Goal: Task Accomplishment & Management: Use online tool/utility

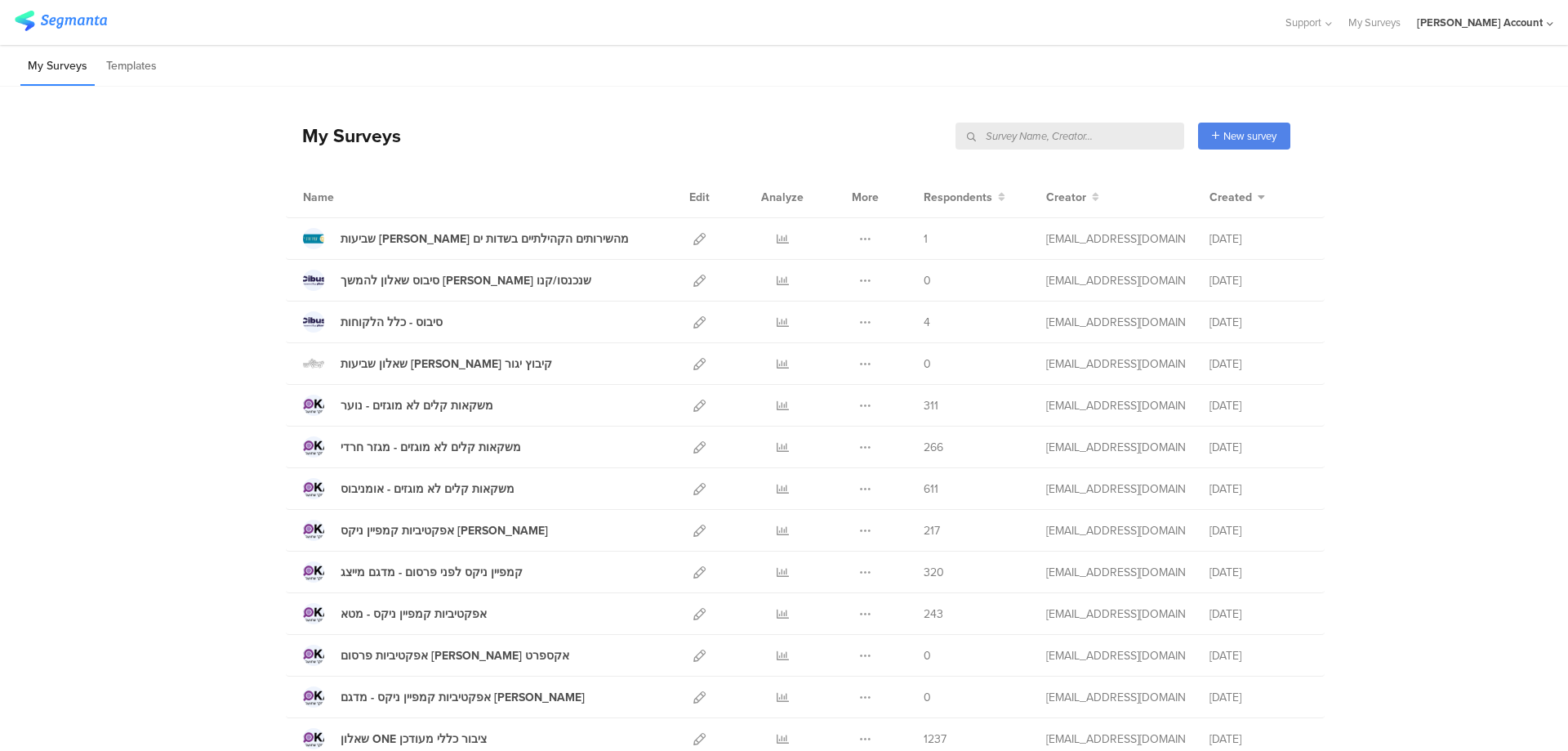
click at [1086, 141] on input "text" at bounding box center [1070, 136] width 228 height 27
type input "n"
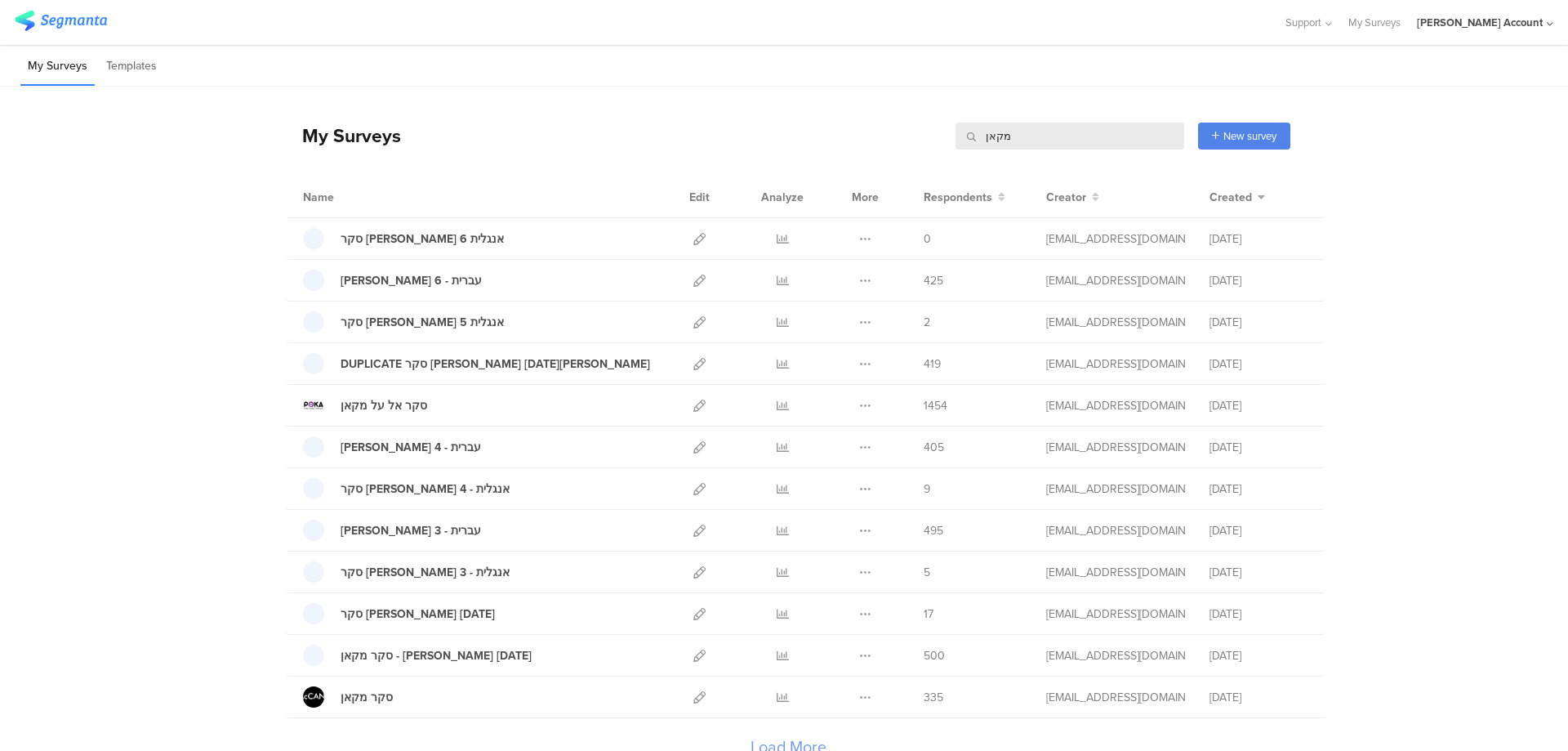
type input "מקאן"
click at [861, 278] on icon at bounding box center [865, 280] width 12 height 13
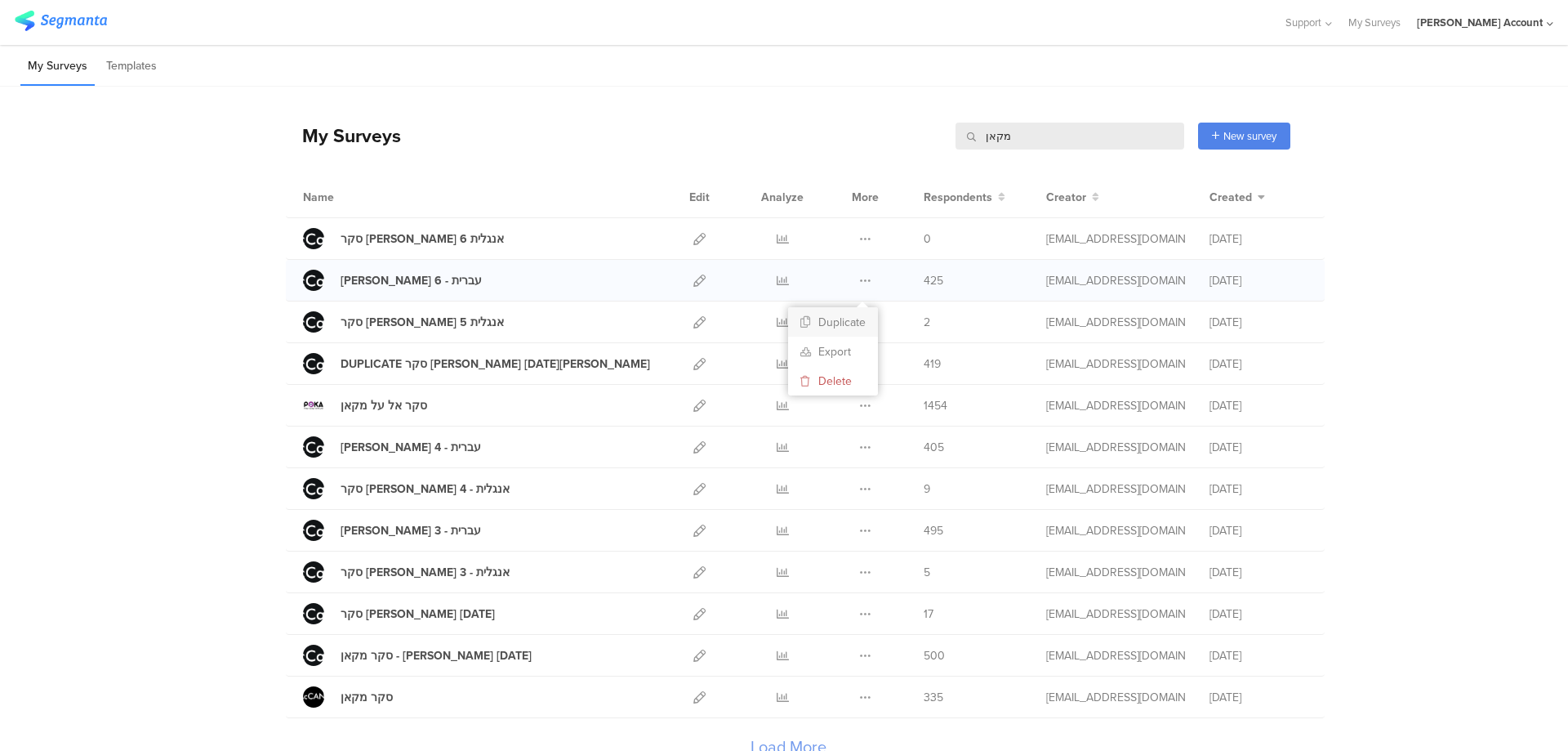
click at [850, 321] on button "Duplicate" at bounding box center [833, 321] width 90 height 29
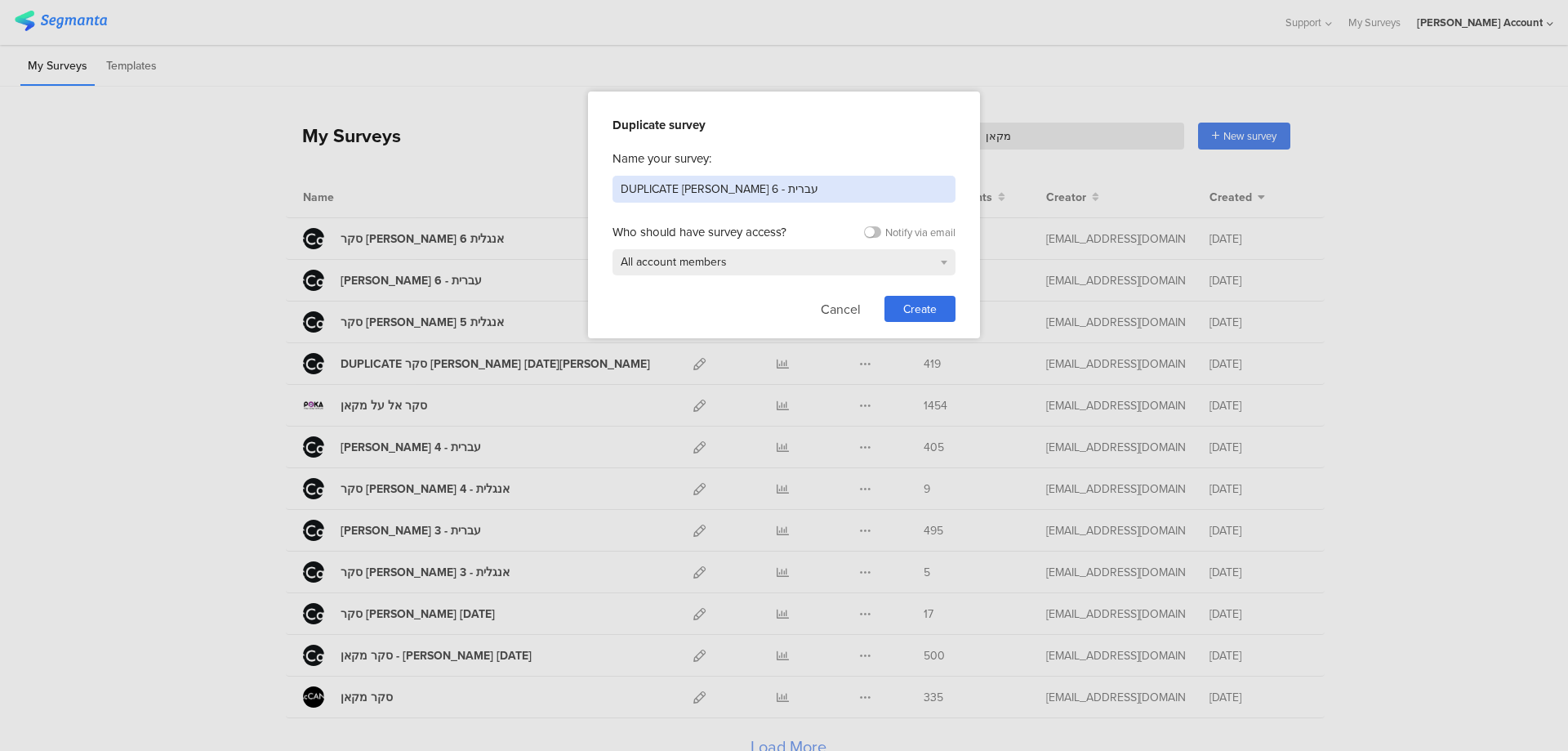
drag, startPoint x: 805, startPoint y: 188, endPoint x: 512, endPoint y: 180, distance: 293.1
click at [512, 180] on div "Duplicate survey Name your survey: DUPLICATE סקר מקאן גל 6 - עברית Who should h…" at bounding box center [784, 375] width 1568 height 751
type input "דוגמה לסקר שביעות [PERSON_NAME]"
click at [913, 302] on span "Create" at bounding box center [920, 309] width 33 height 18
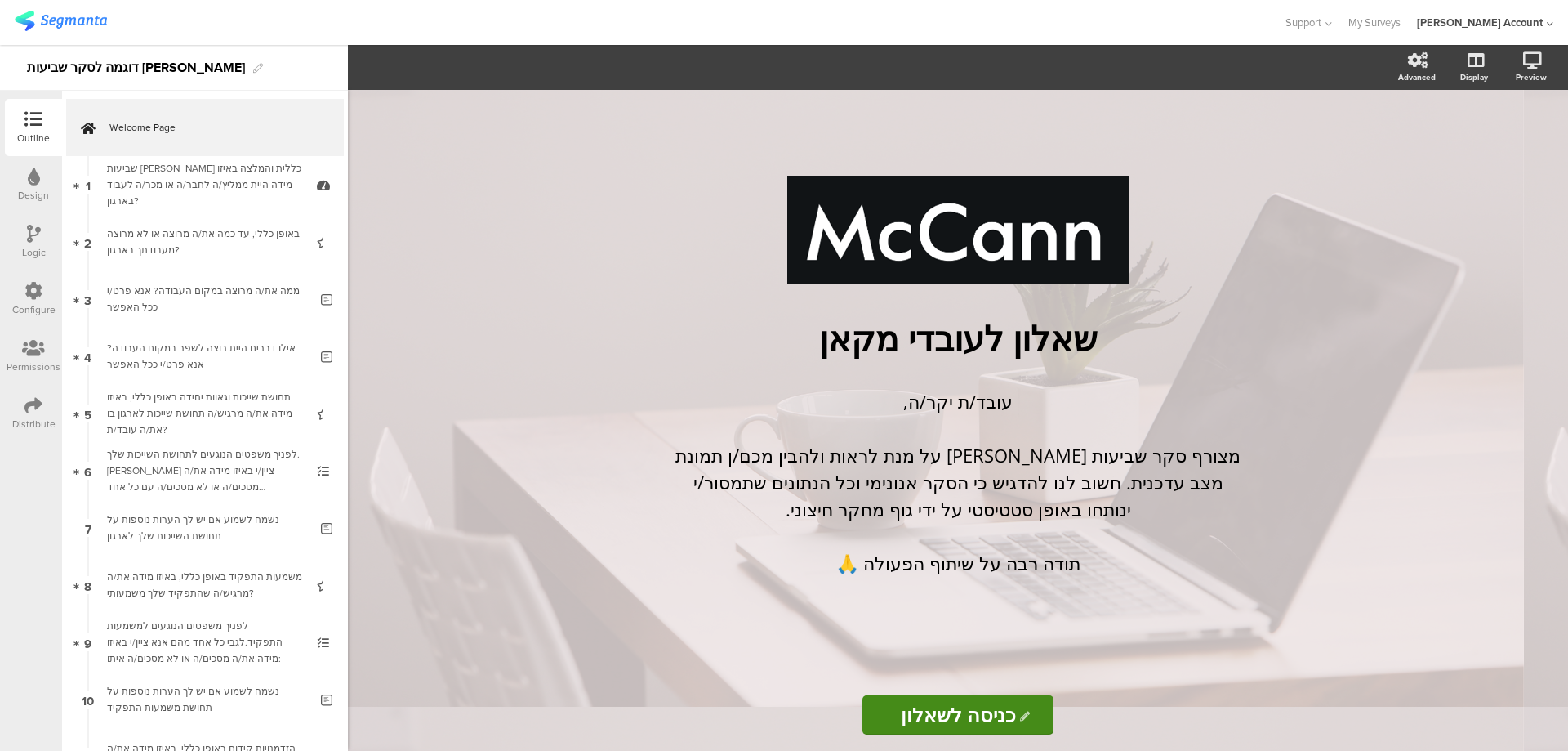
click at [36, 174] on icon at bounding box center [33, 177] width 12 height 18
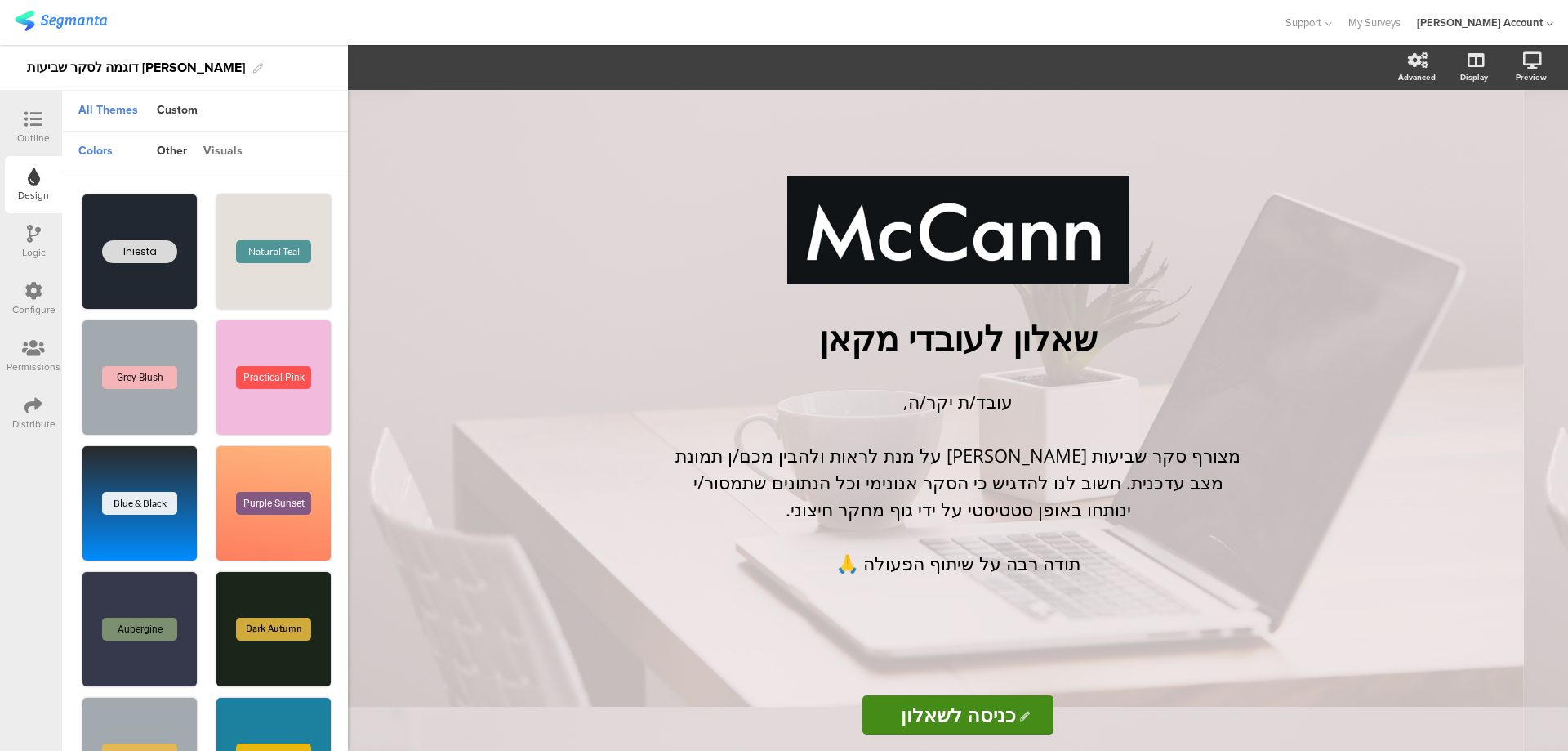
click at [226, 146] on div "visuals" at bounding box center [222, 152] width 56 height 28
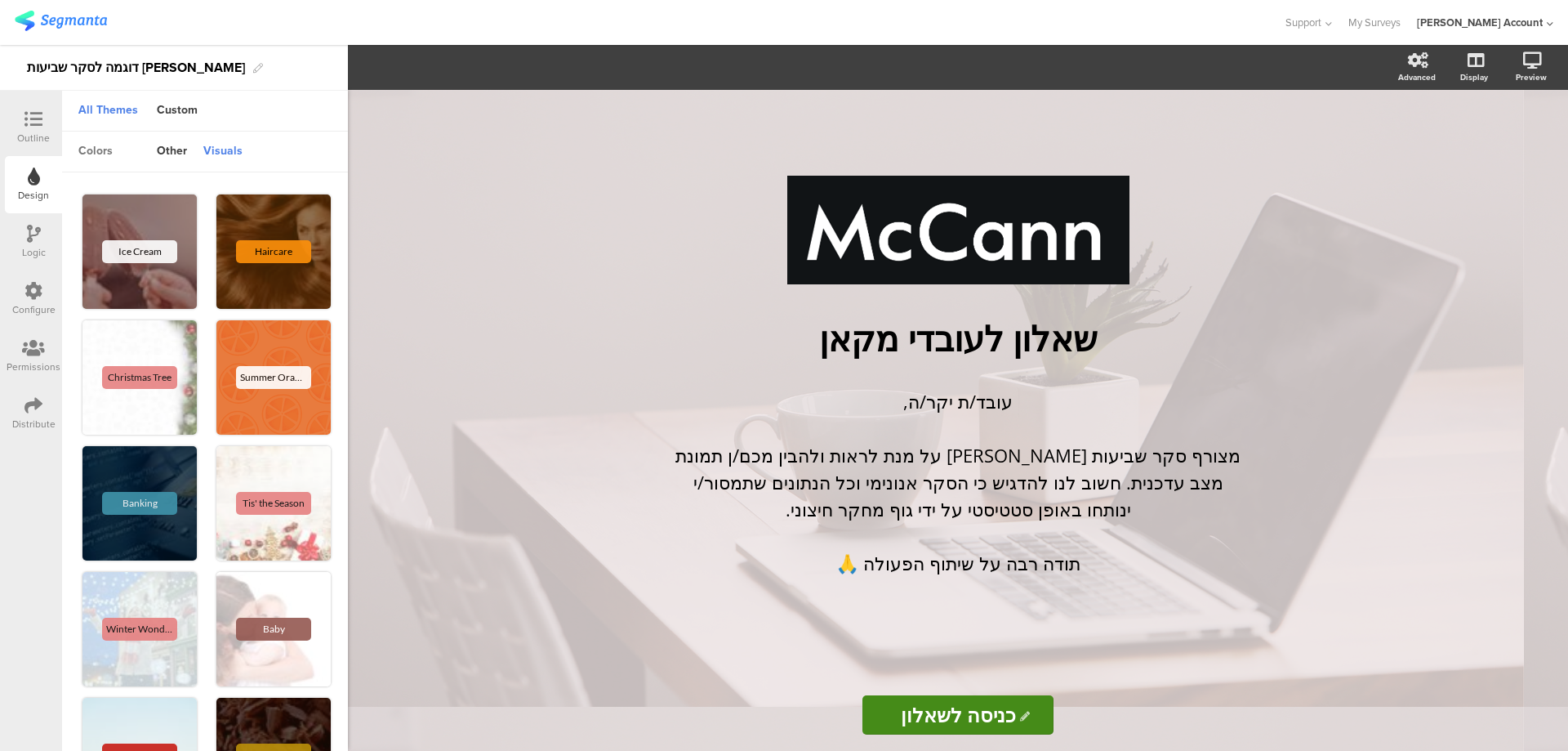
click at [109, 151] on div "colors" at bounding box center [95, 152] width 51 height 28
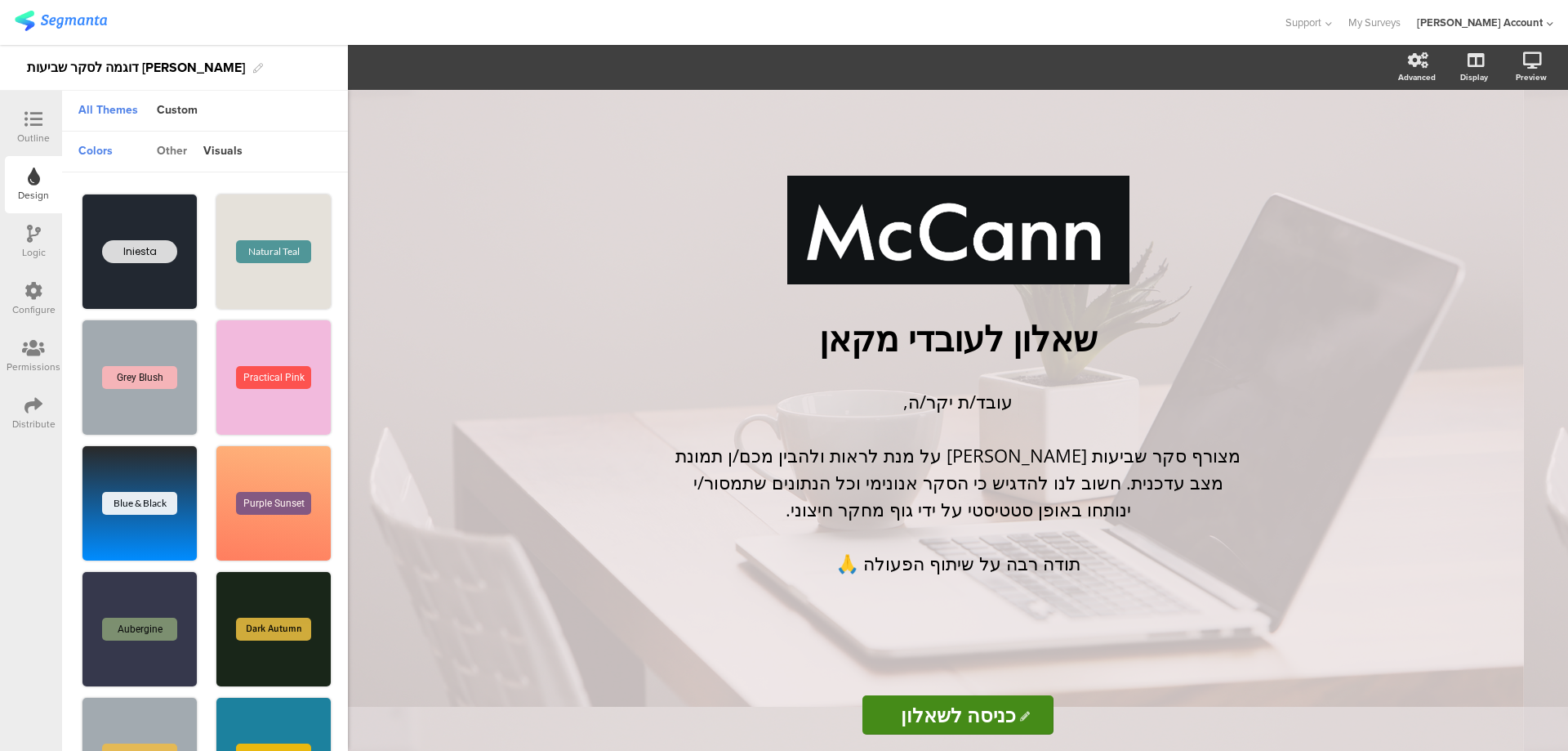
click at [172, 143] on div "other" at bounding box center [172, 152] width 47 height 28
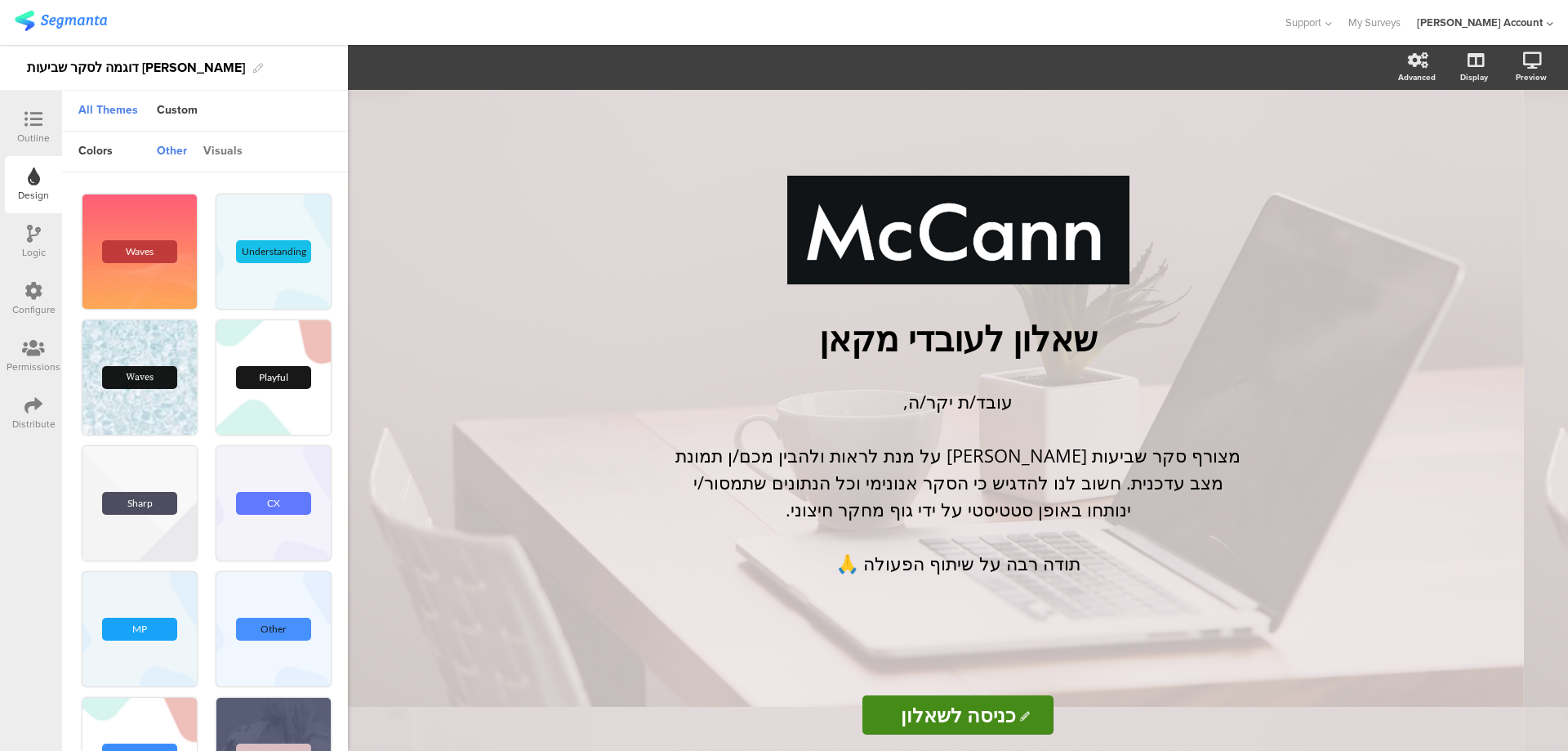
click at [232, 153] on div "visuals" at bounding box center [222, 152] width 56 height 28
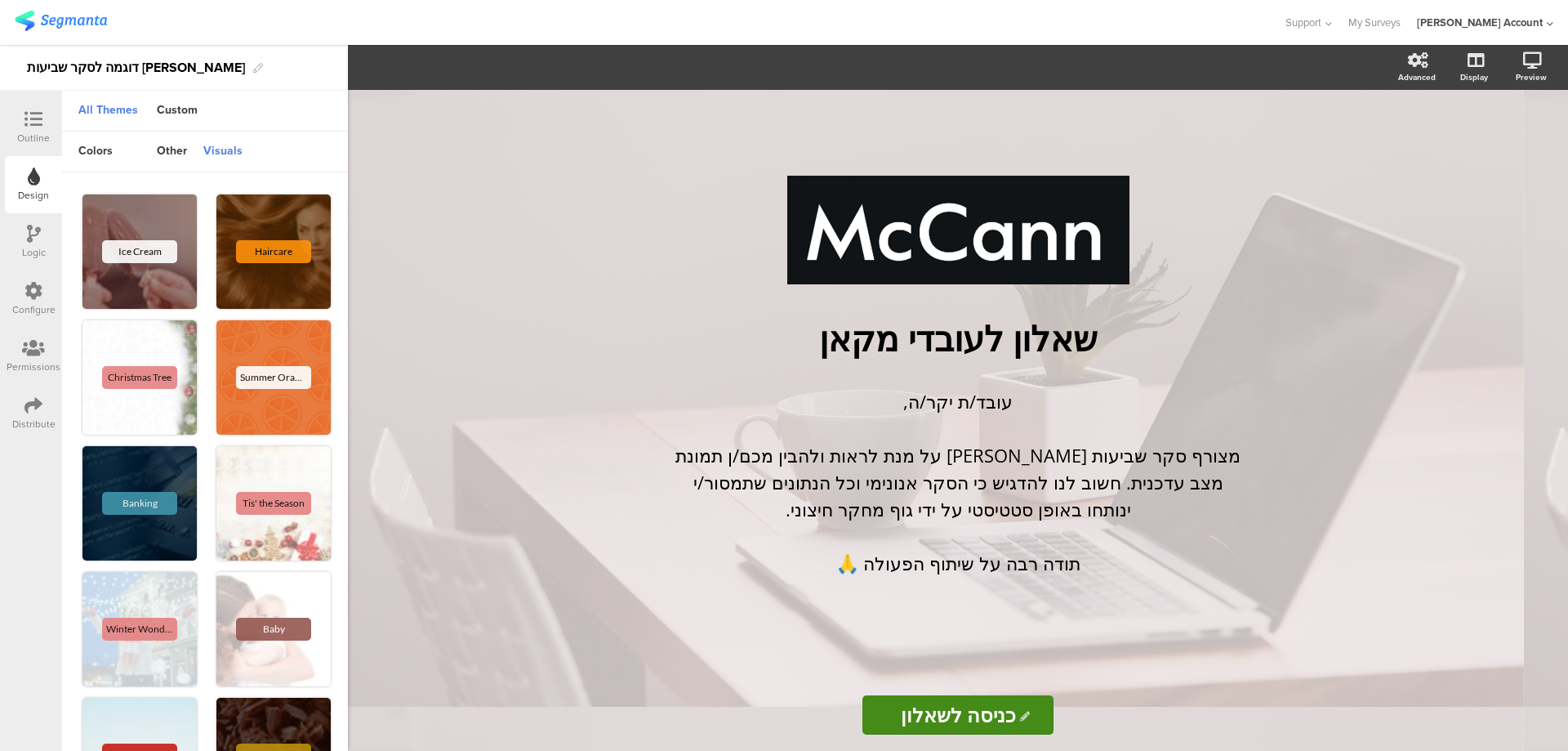
click at [105, 107] on div "All Themes" at bounding box center [107, 111] width 76 height 28
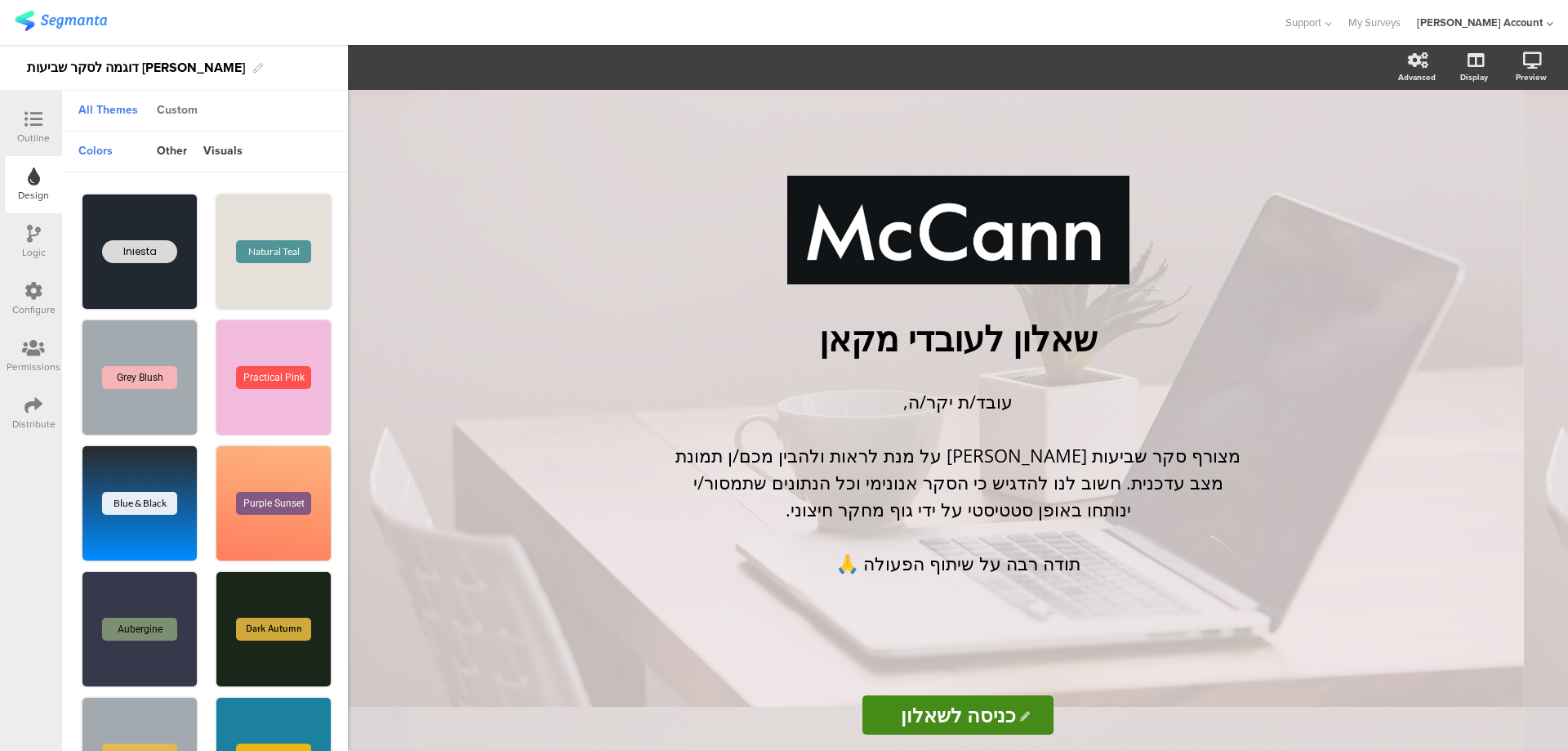
click at [174, 108] on div "Custom" at bounding box center [177, 111] width 57 height 28
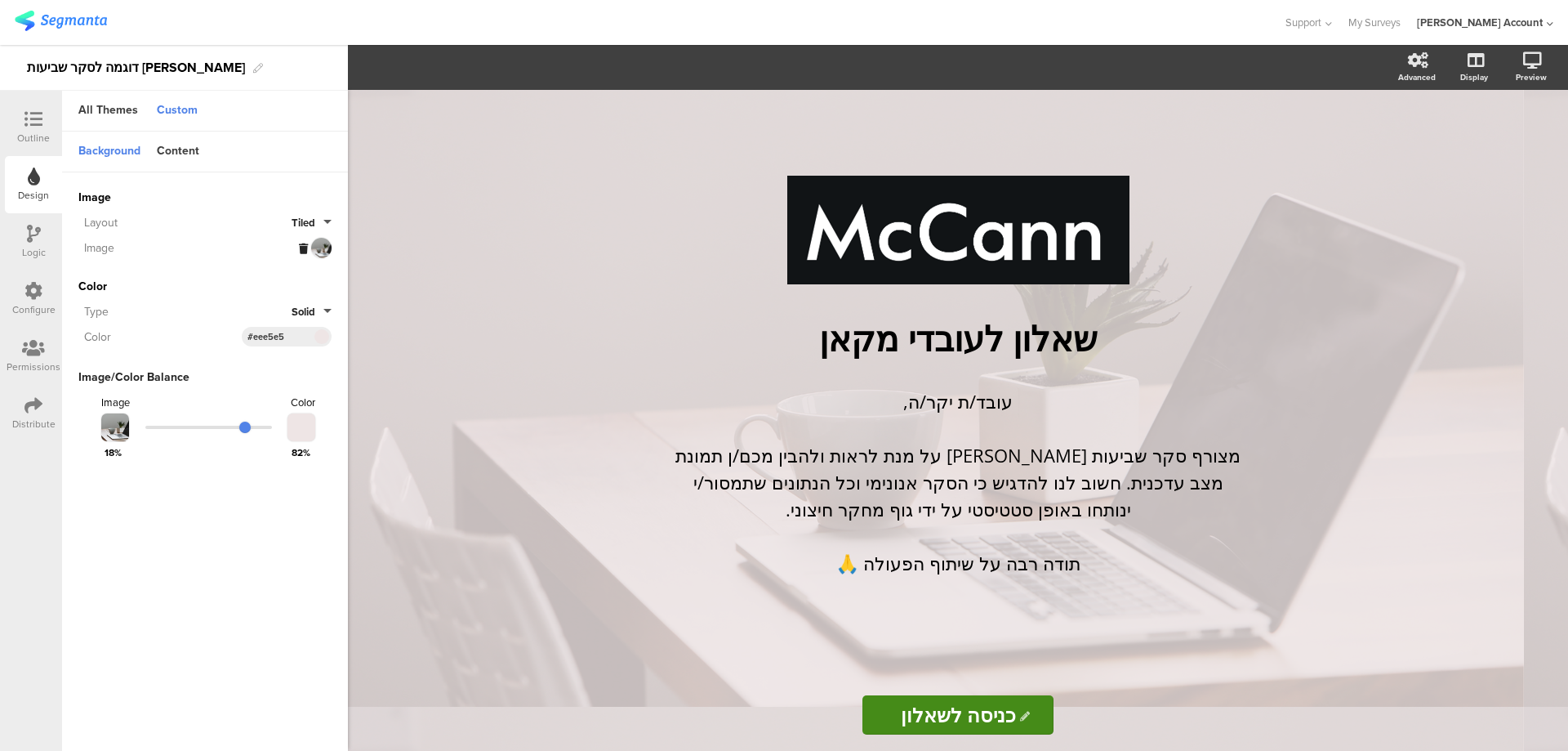
click at [302, 243] on icon at bounding box center [303, 248] width 9 height 11
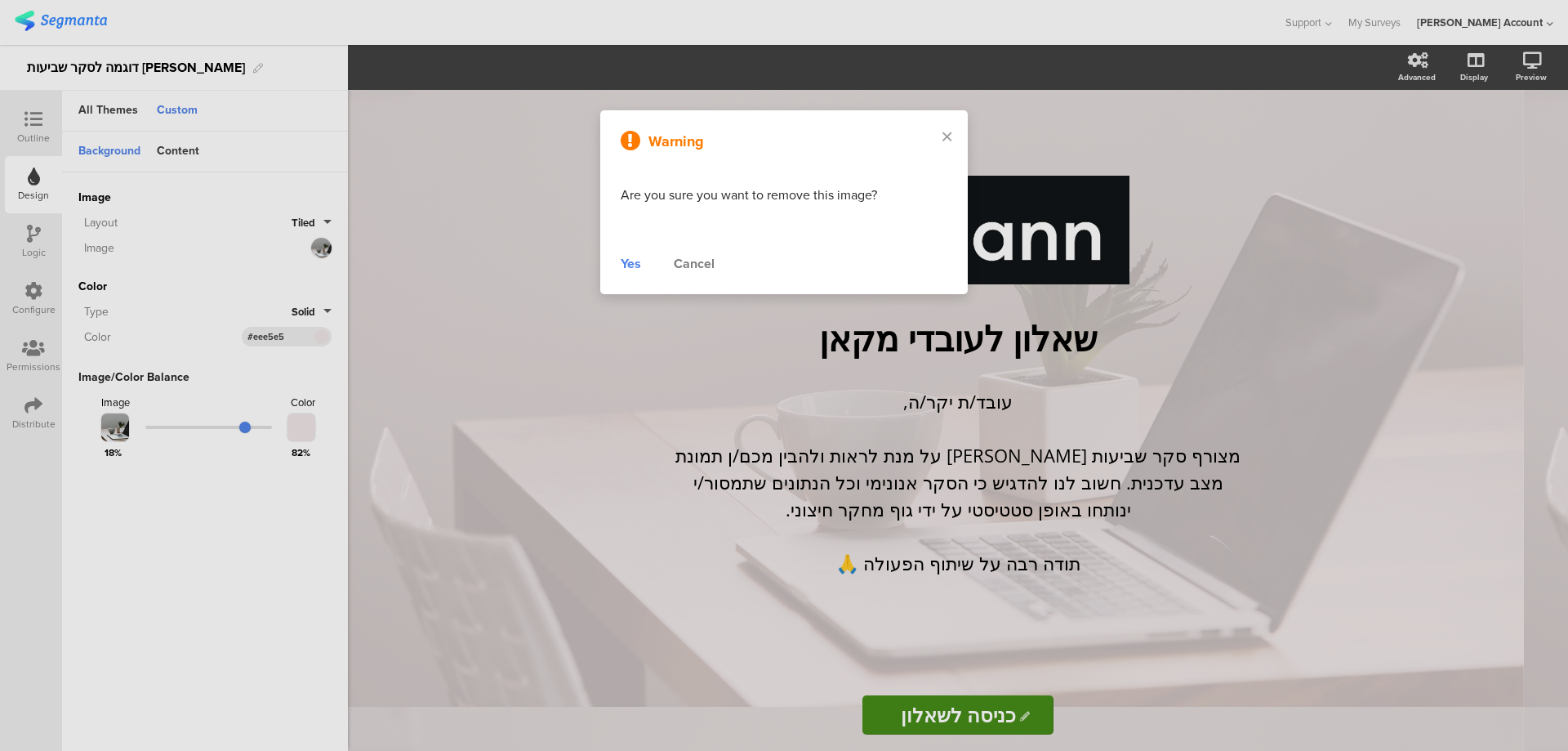
click at [642, 263] on div "Yes Cancel" at bounding box center [784, 264] width 327 height 20
click at [632, 263] on div "Yes" at bounding box center [631, 264] width 21 height 20
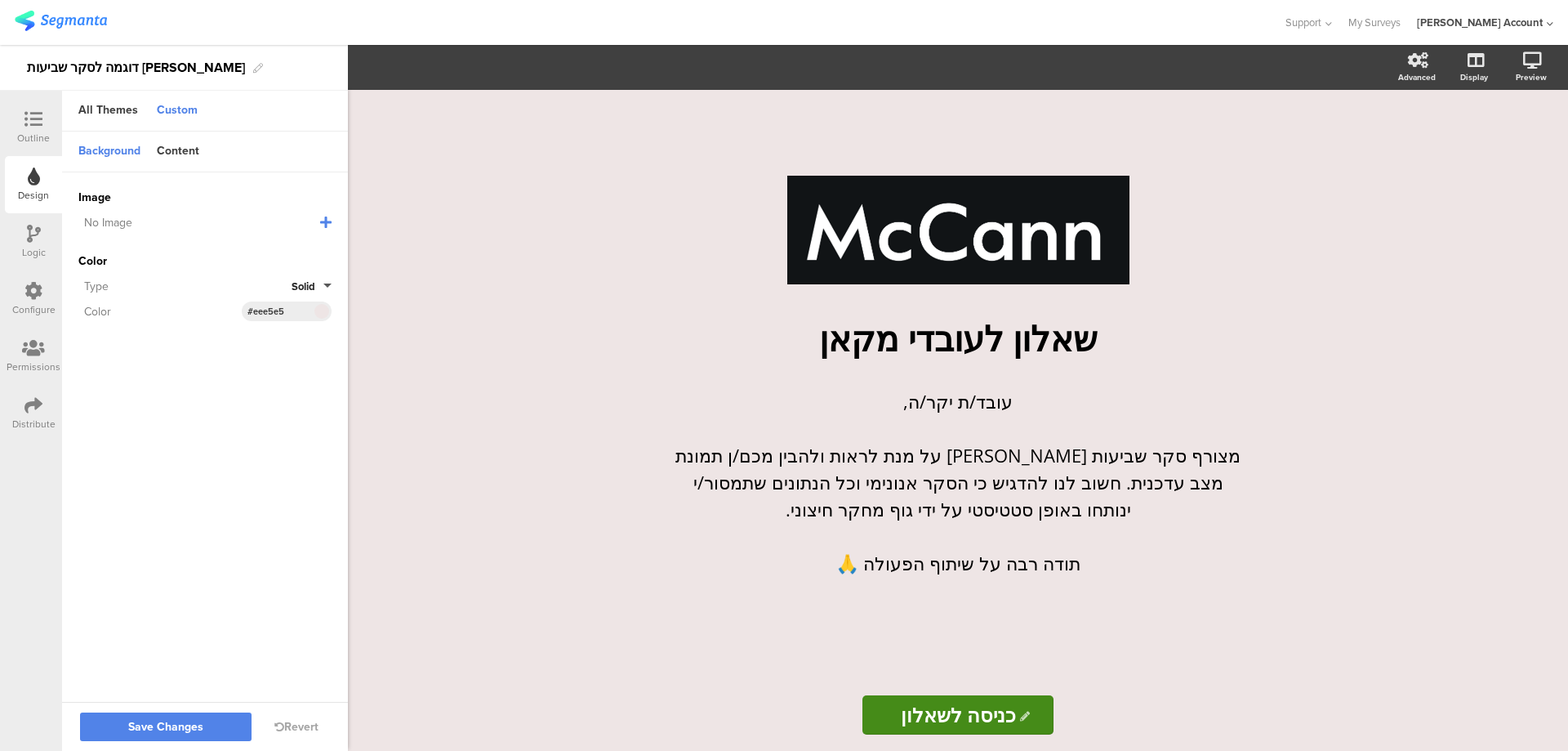
click at [329, 220] on icon at bounding box center [326, 223] width 12 height 13
click at [116, 307] on span "Upload File" at bounding box center [108, 306] width 61 height 18
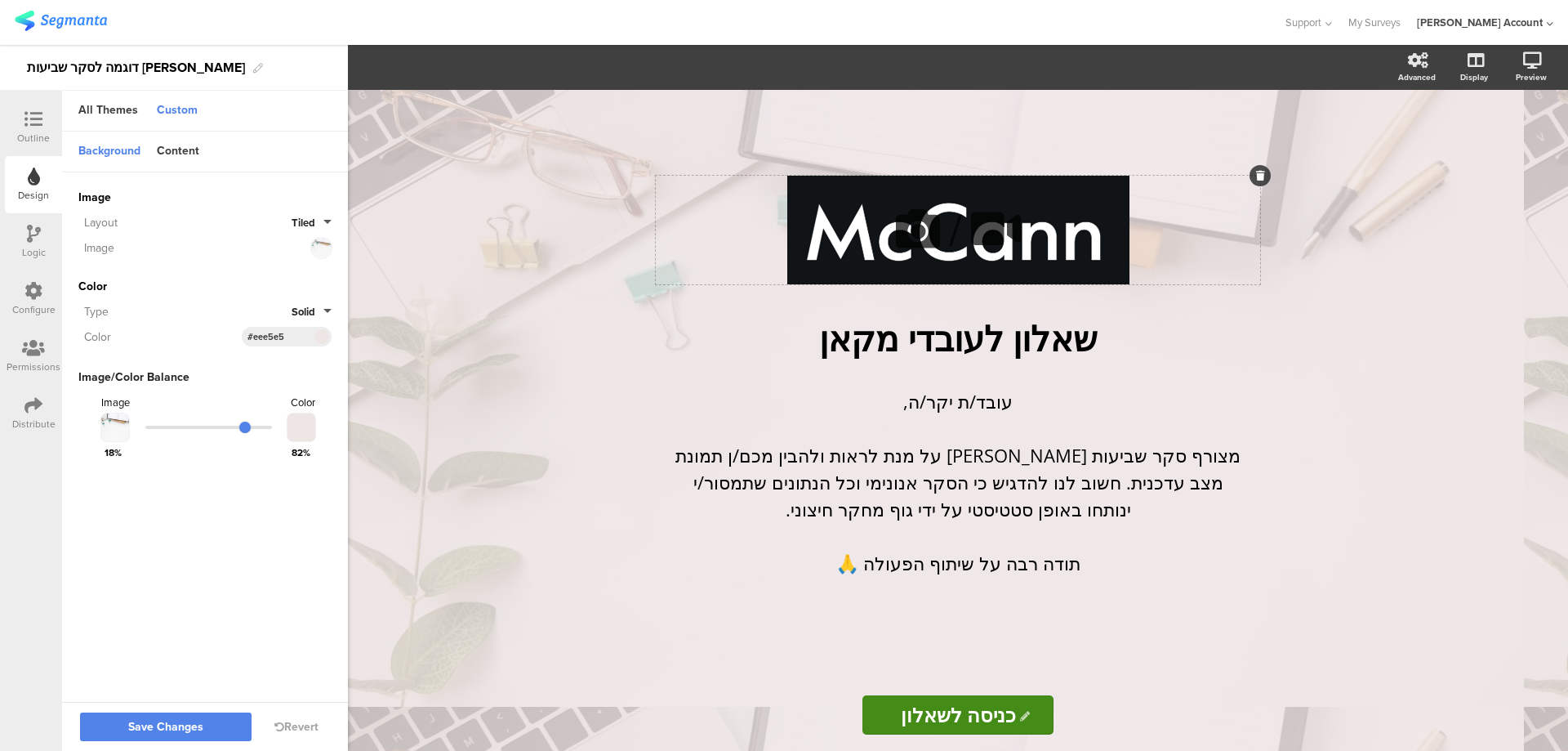
click at [1258, 168] on div at bounding box center [1259, 175] width 21 height 21
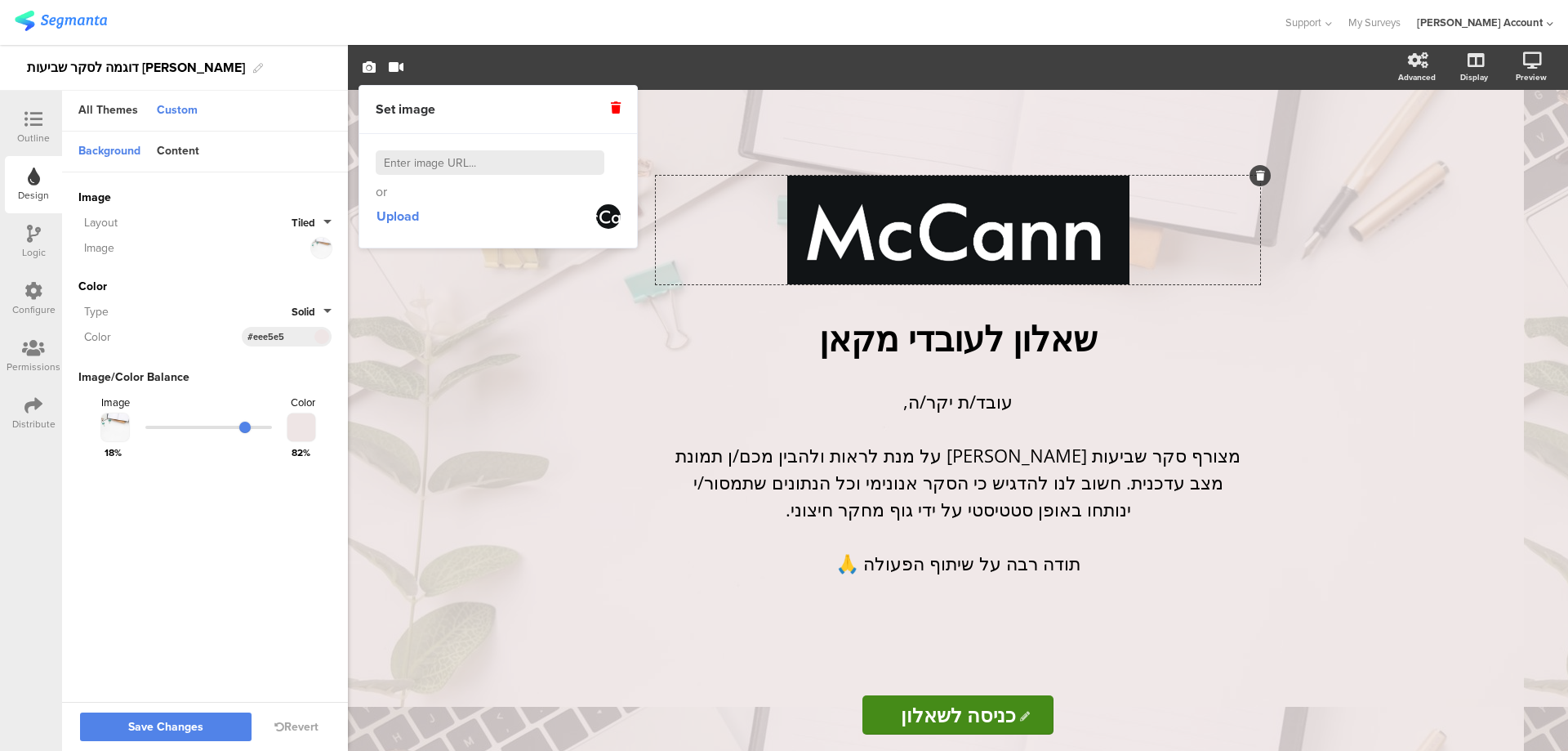
click at [617, 107] on icon at bounding box center [616, 108] width 10 height 12
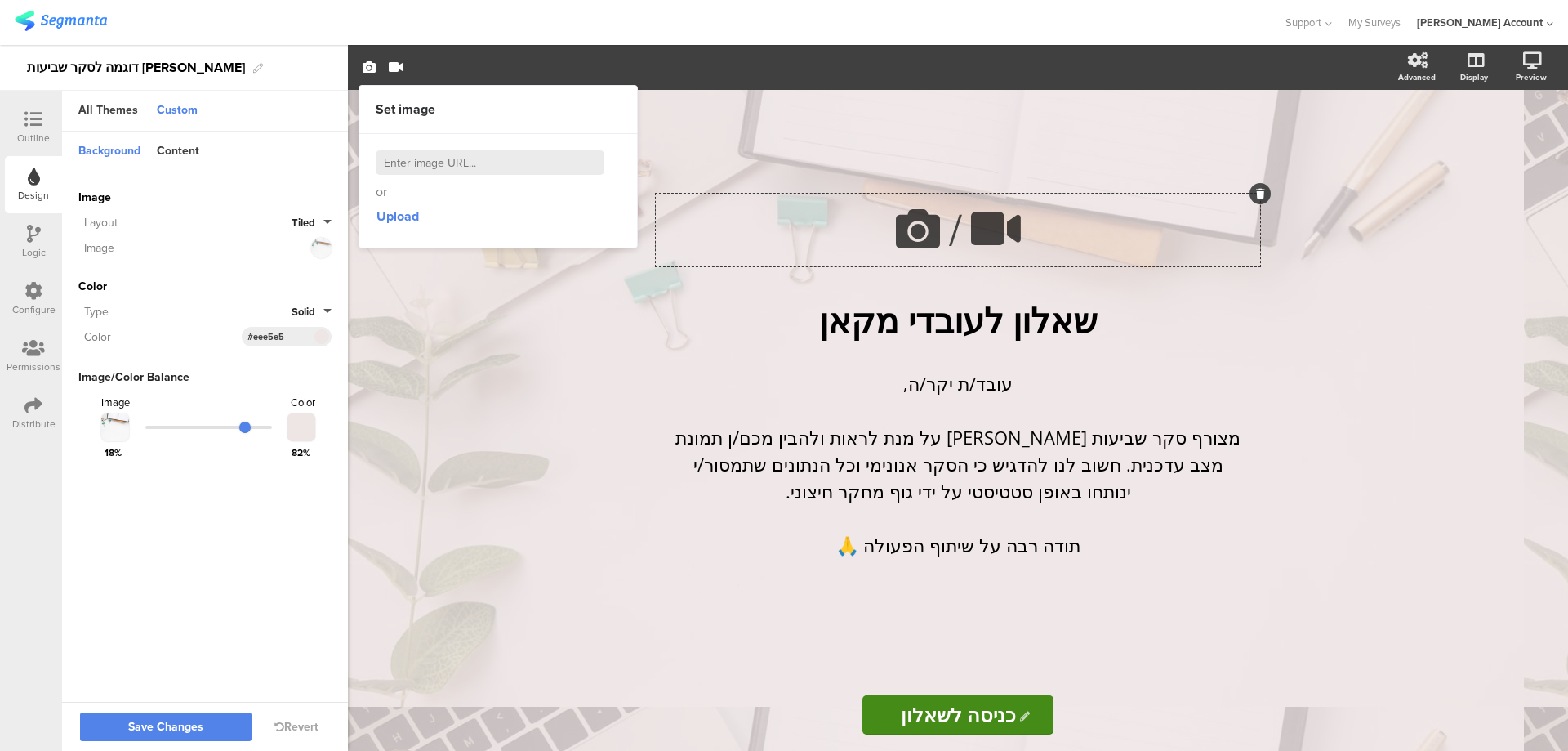
click at [574, 387] on div "/ שאלון לעובדי מקאן שאלון לעובדי מקאן עובד/ת יקר/ה, מצורף סקר שביעות רצון על מנ…" at bounding box center [957, 420] width 1220 height 661
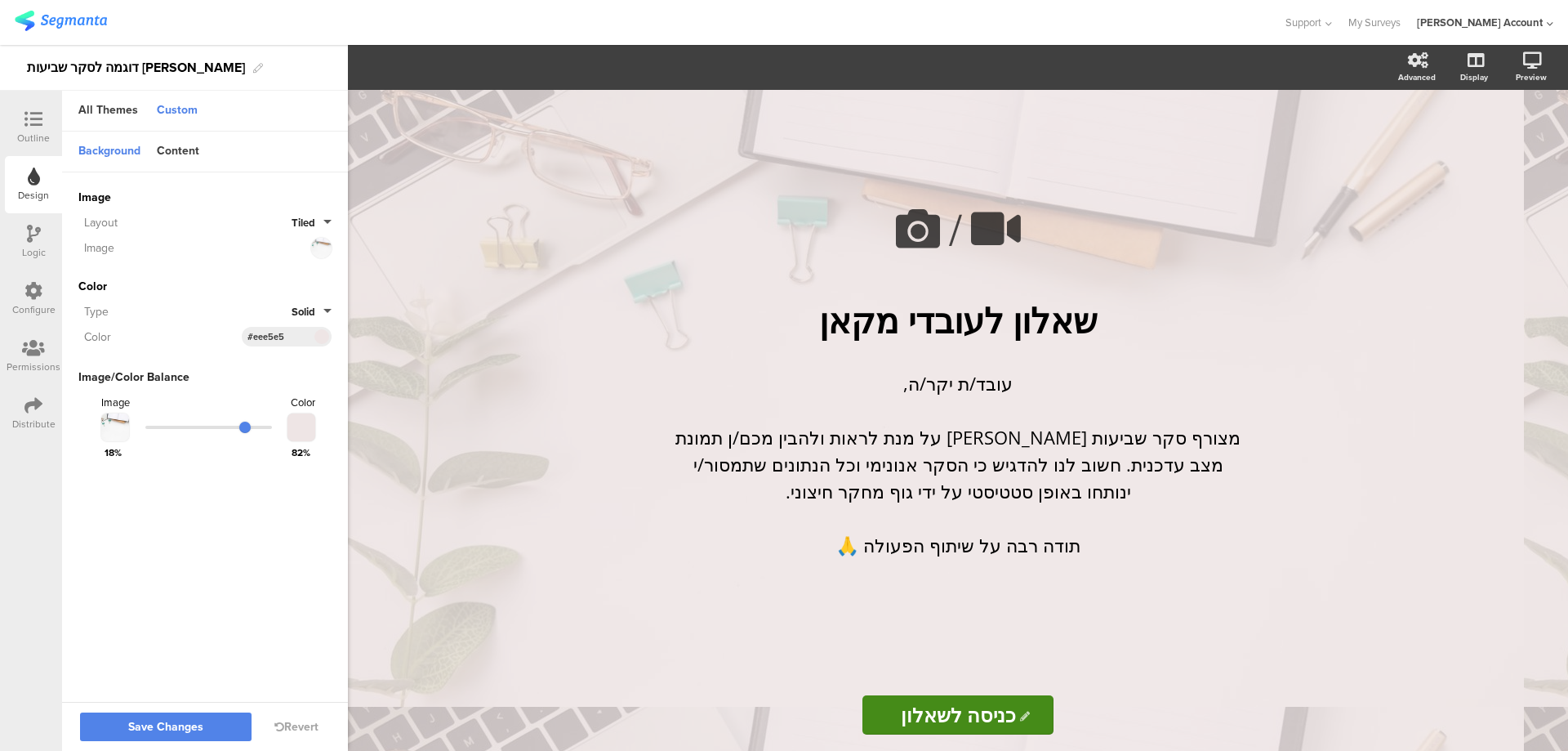
click at [316, 338] on span at bounding box center [321, 337] width 19 height 10
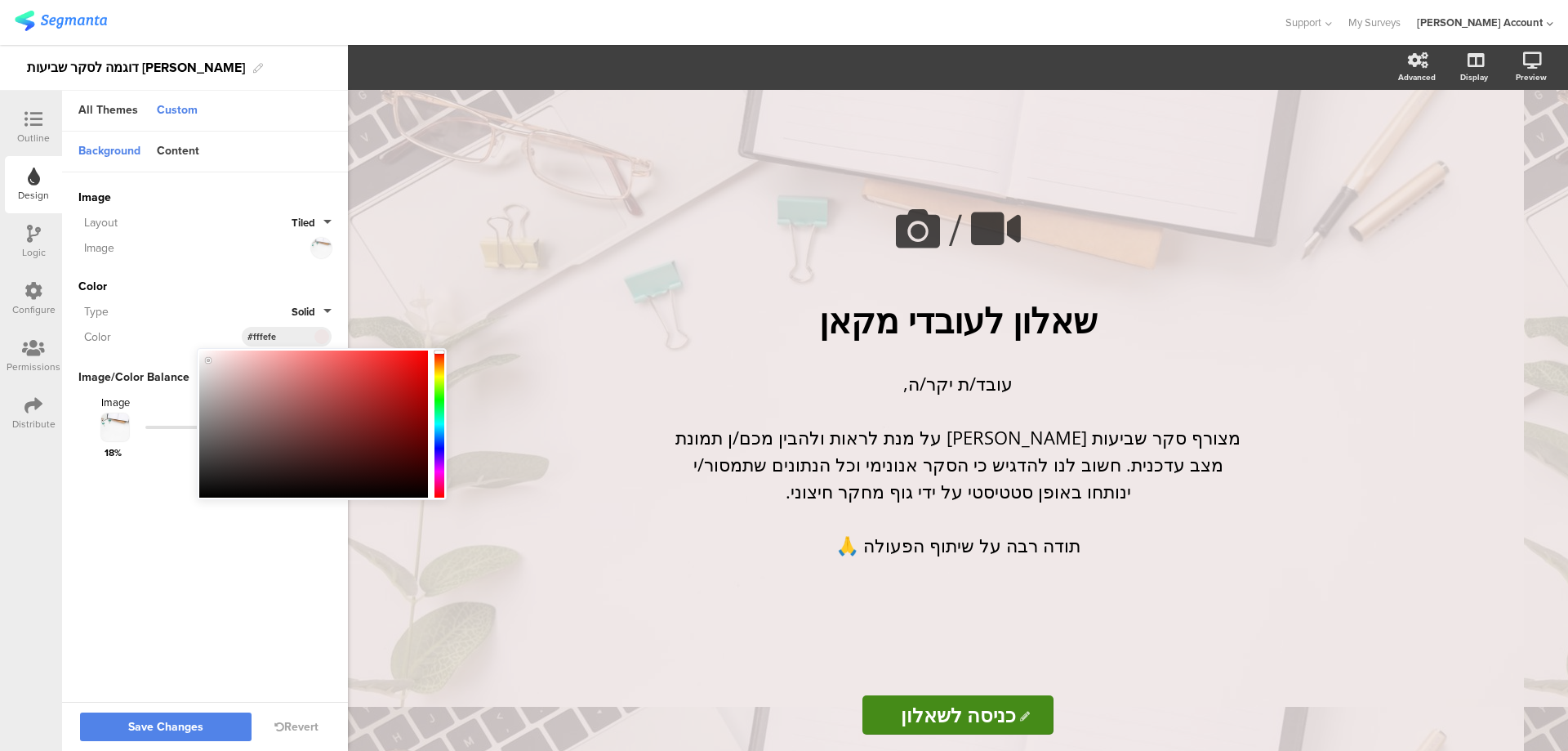
type input "#ffffff"
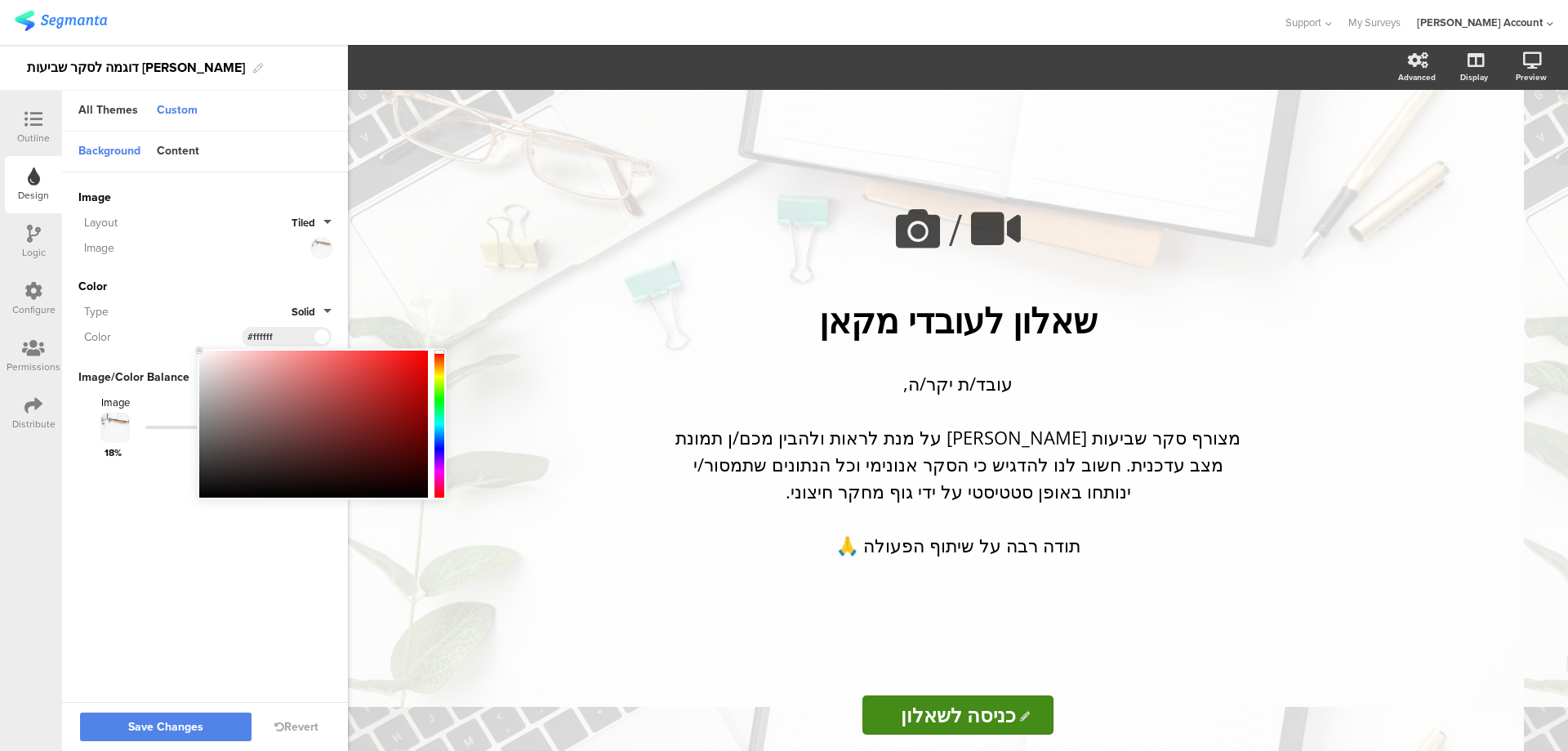
drag, startPoint x: 209, startPoint y: 360, endPoint x: 193, endPoint y: 348, distance: 20.0
click at [193, 348] on body "You are using an unsupported version of Internet Explorer. Unsupported browsers…" at bounding box center [784, 375] width 1568 height 751
click at [187, 283] on div "Color" at bounding box center [205, 286] width 253 height 18
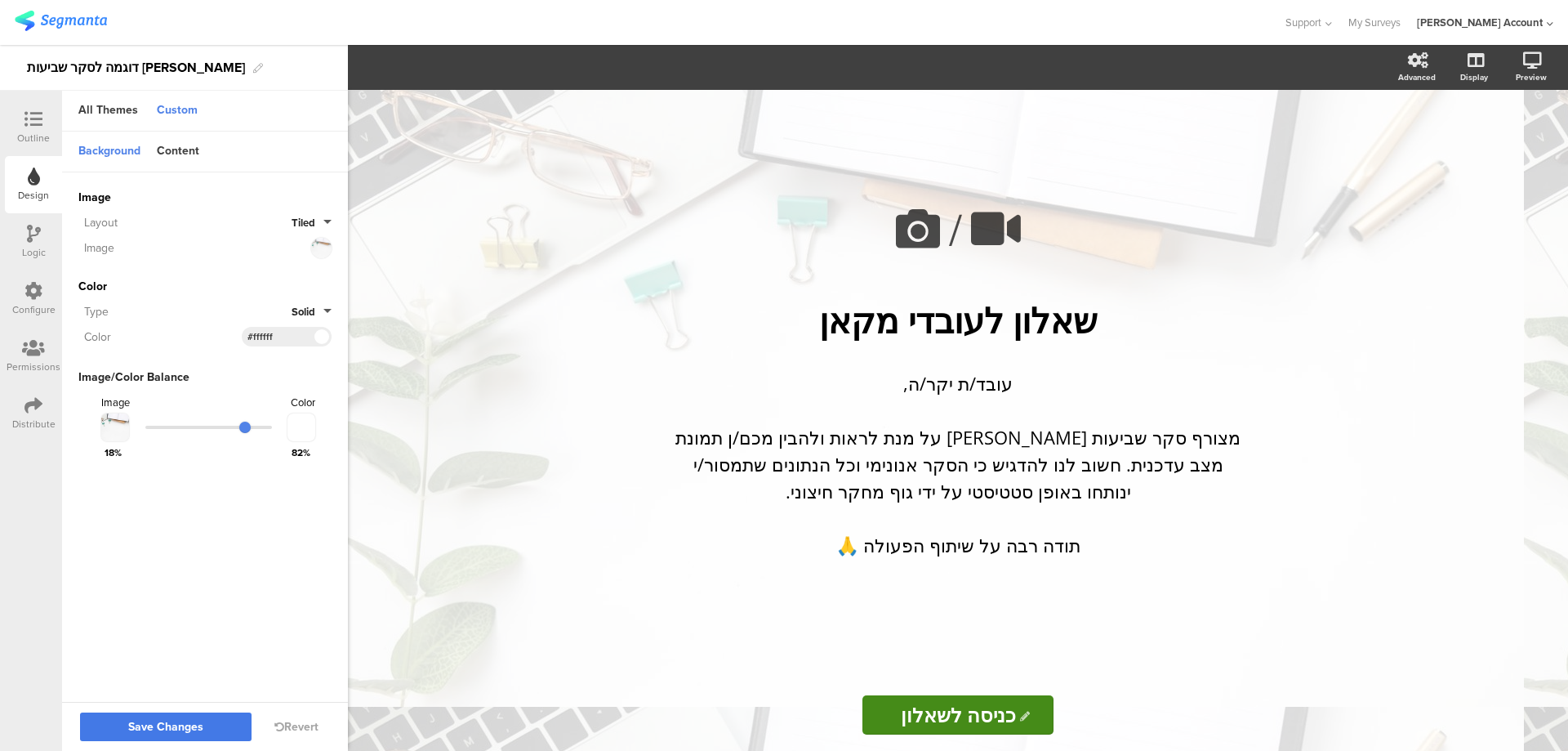
click at [199, 727] on span "Save Changes" at bounding box center [166, 727] width 75 height 0
click at [979, 699] on input "כניסה לשאלון" at bounding box center [957, 714] width 191 height 39
click at [172, 148] on div "Content" at bounding box center [177, 152] width 59 height 28
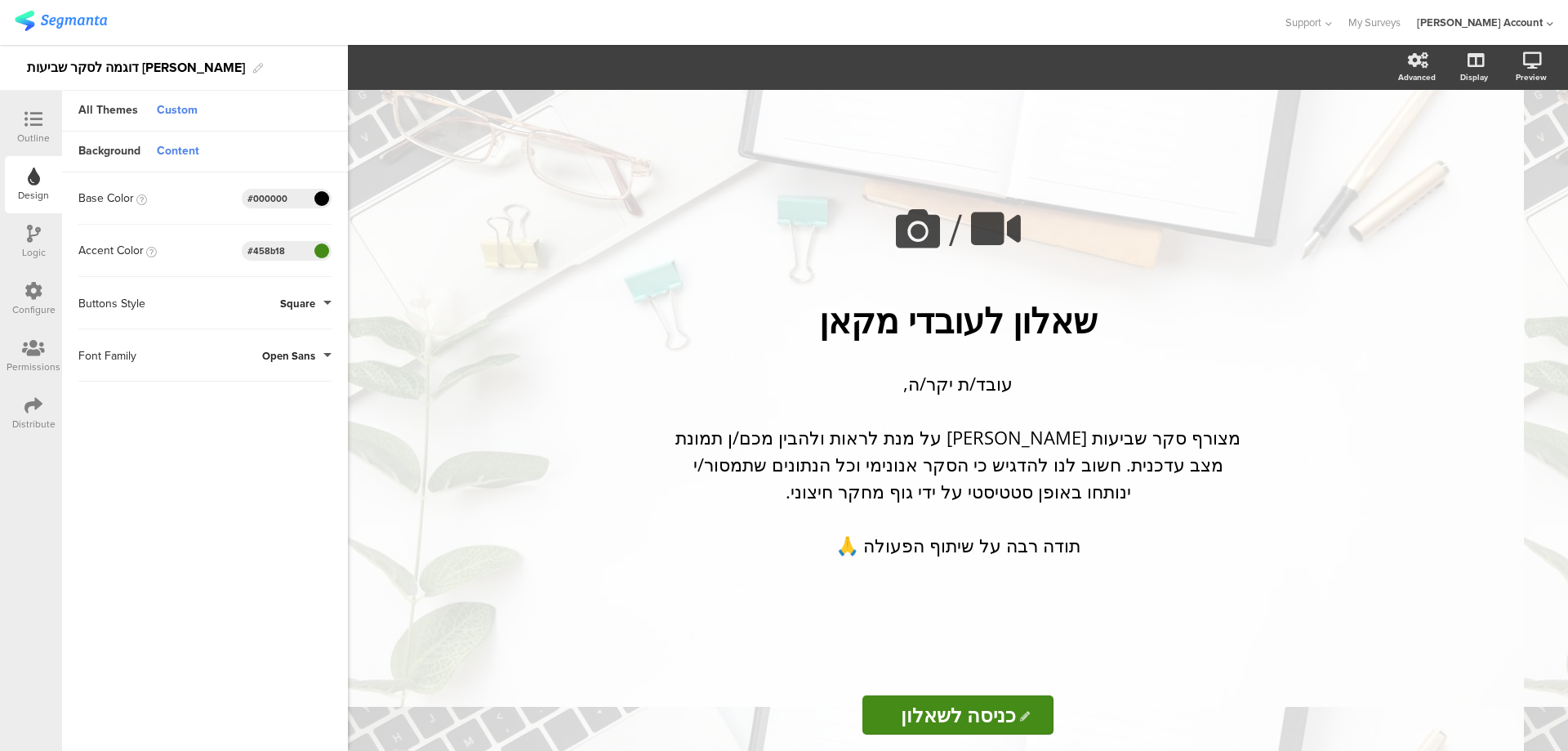
drag, startPoint x: 292, startPoint y: 246, endPoint x: 235, endPoint y: 243, distance: 57.1
click at [235, 243] on div "Accent Color #458B18 Clear OK #458b18" at bounding box center [205, 251] width 253 height 20
paste input "1ab95"
type input "#41ab95"
click at [126, 150] on div "Background" at bounding box center [109, 152] width 78 height 28
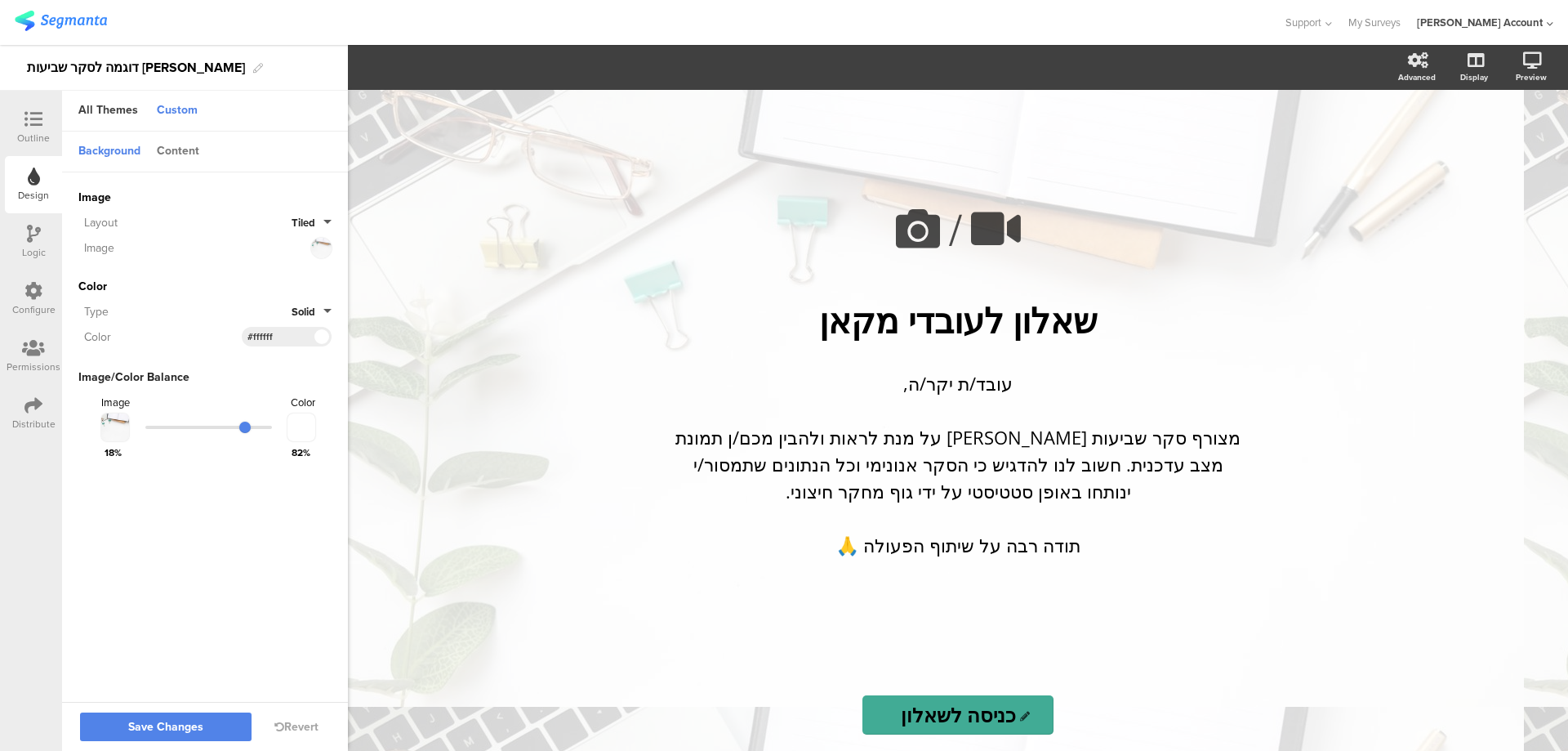
click at [169, 145] on div "Content" at bounding box center [177, 152] width 59 height 28
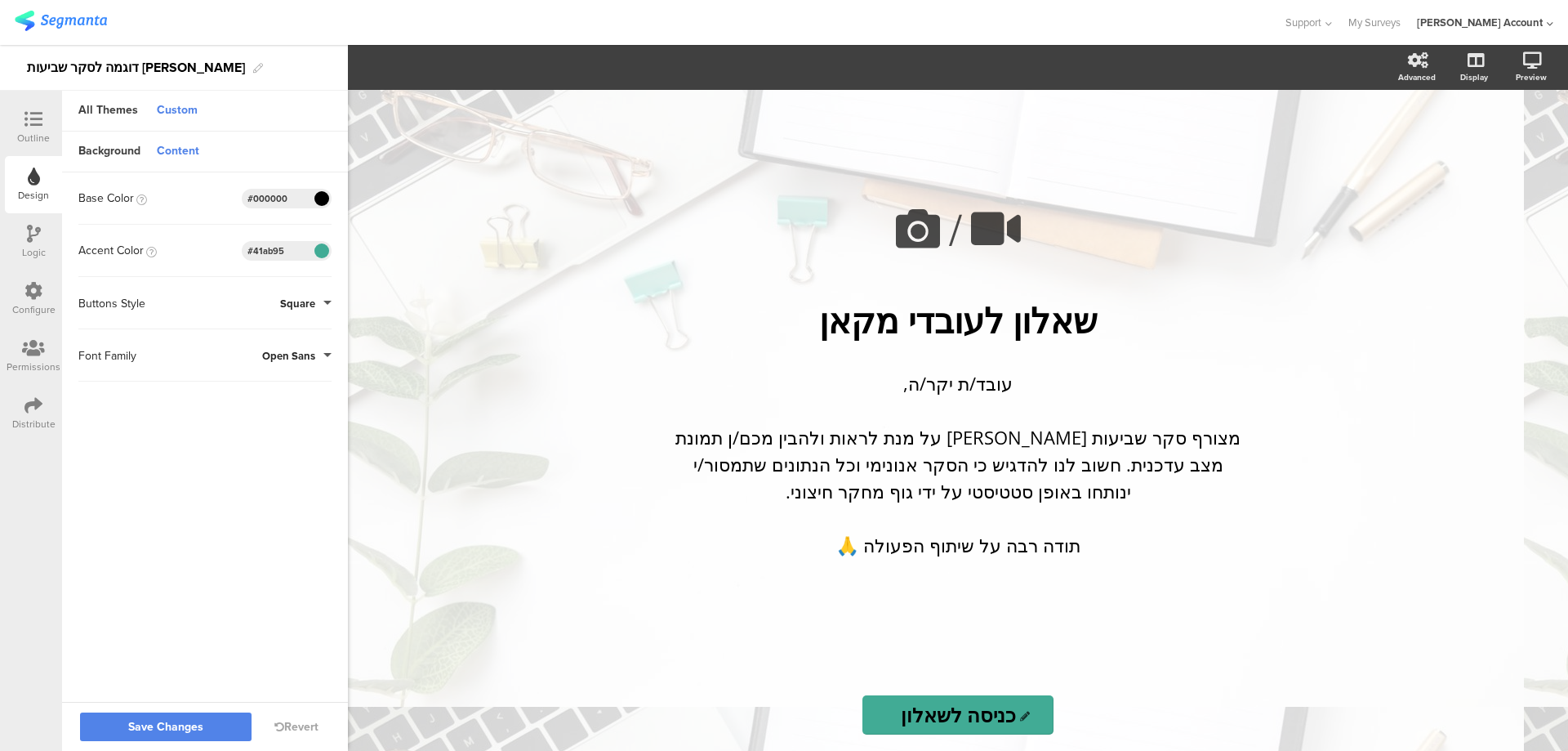
click at [322, 193] on span at bounding box center [321, 198] width 19 height 10
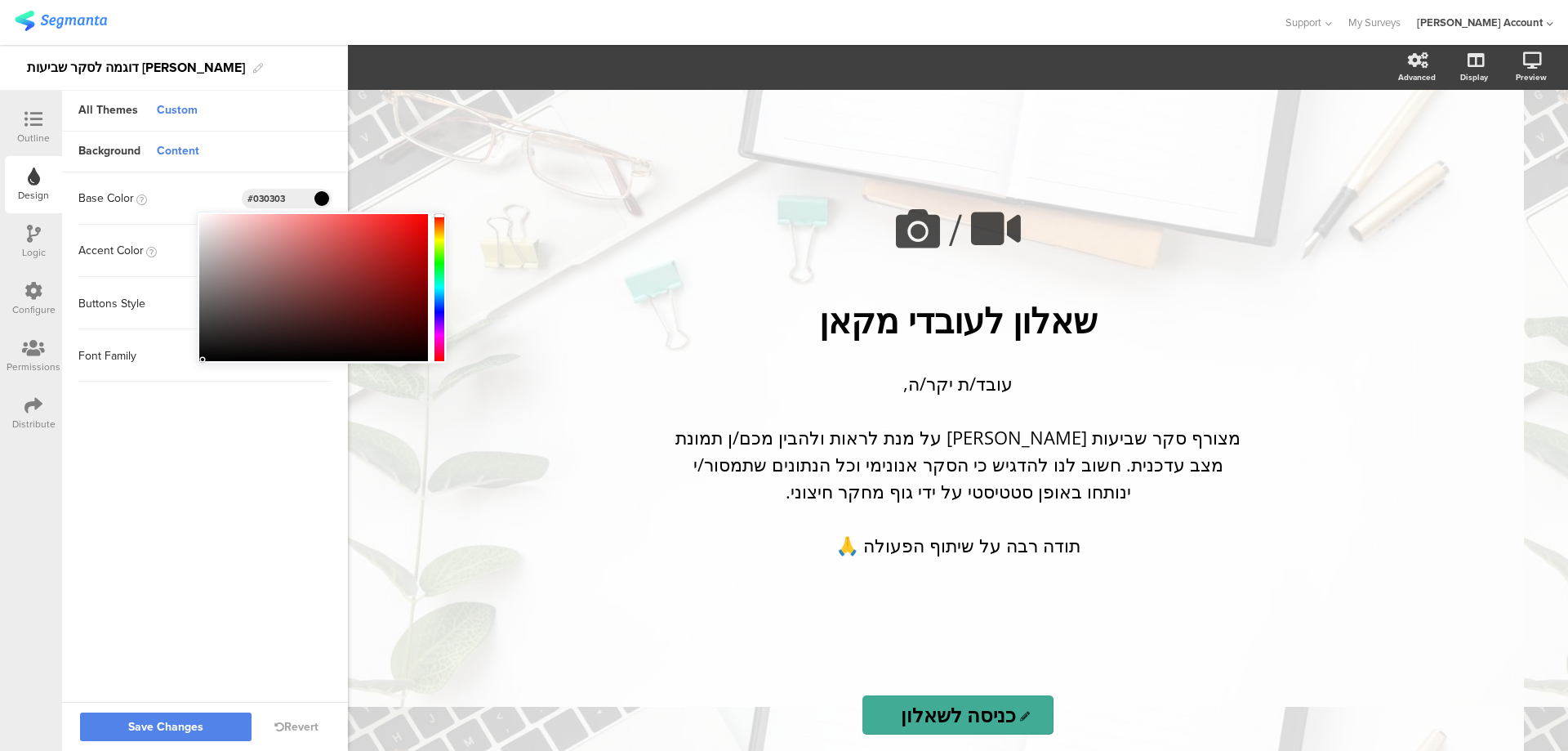
click at [202, 359] on div at bounding box center [202, 359] width 3 height 3
drag, startPoint x: 262, startPoint y: 143, endPoint x: 227, endPoint y: 144, distance: 35.0
click at [261, 143] on div "Background Content" at bounding box center [204, 152] width 286 height 41
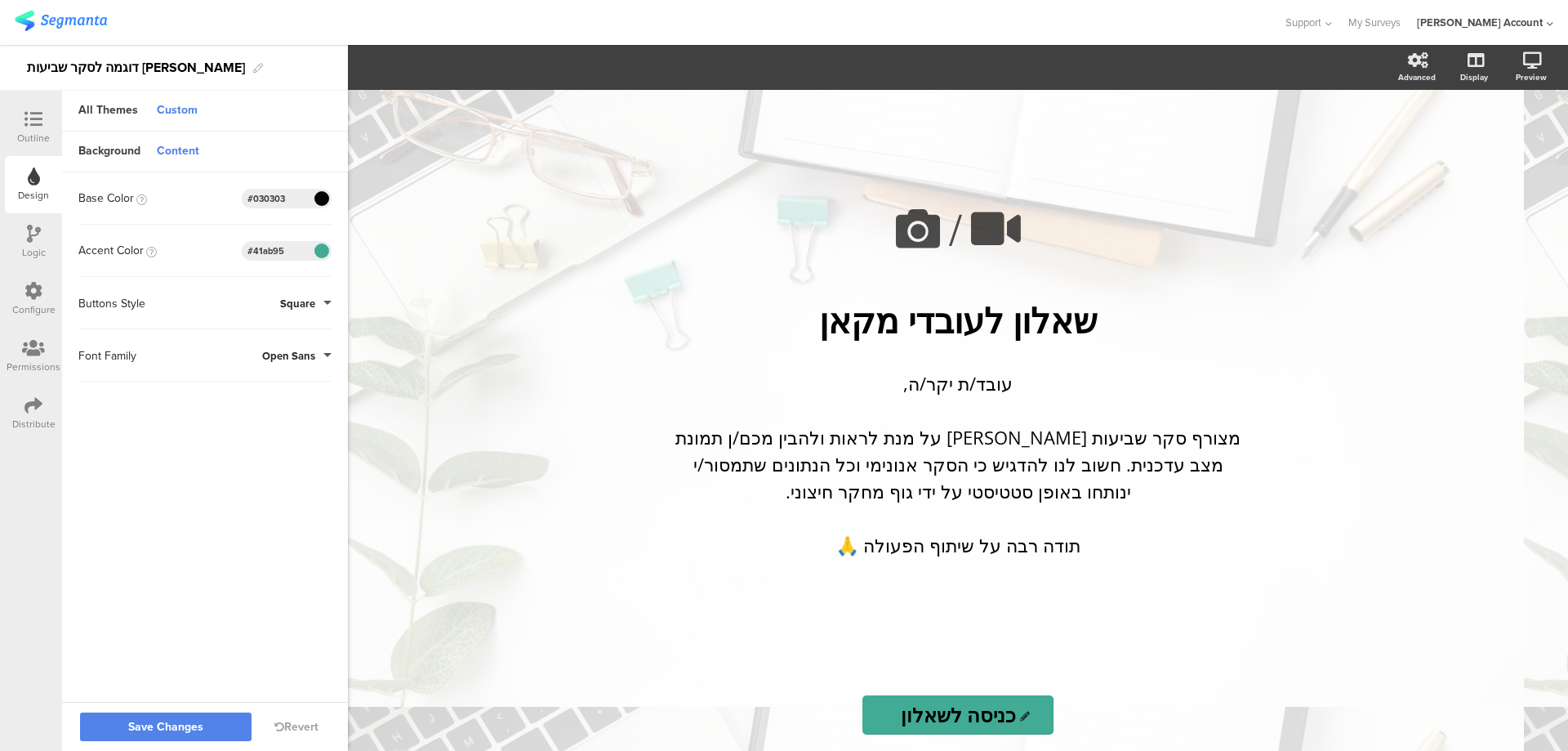
click at [172, 153] on div "Content" at bounding box center [177, 152] width 59 height 28
click at [103, 150] on div "Background" at bounding box center [109, 152] width 78 height 28
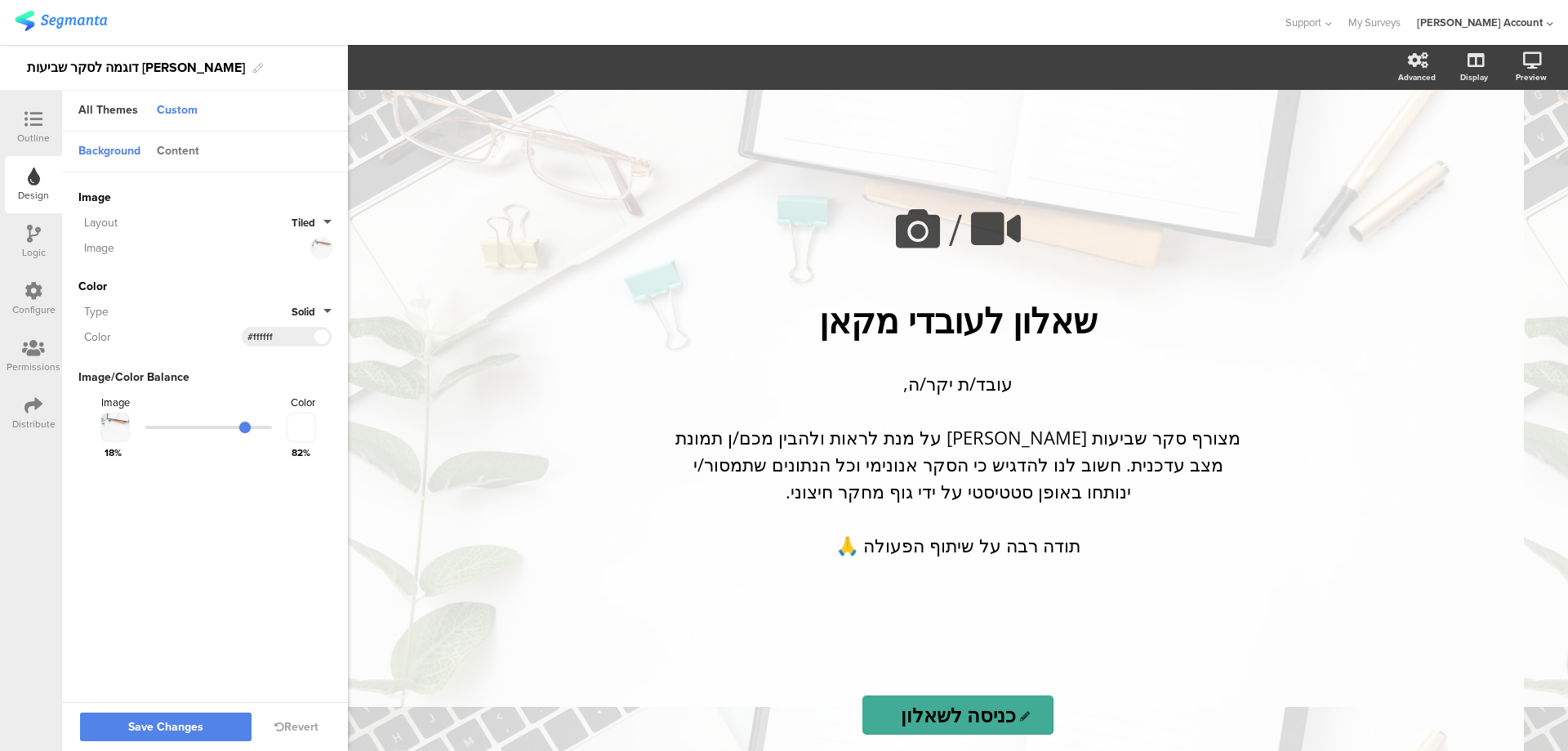
click at [180, 154] on div "Content" at bounding box center [177, 152] width 59 height 28
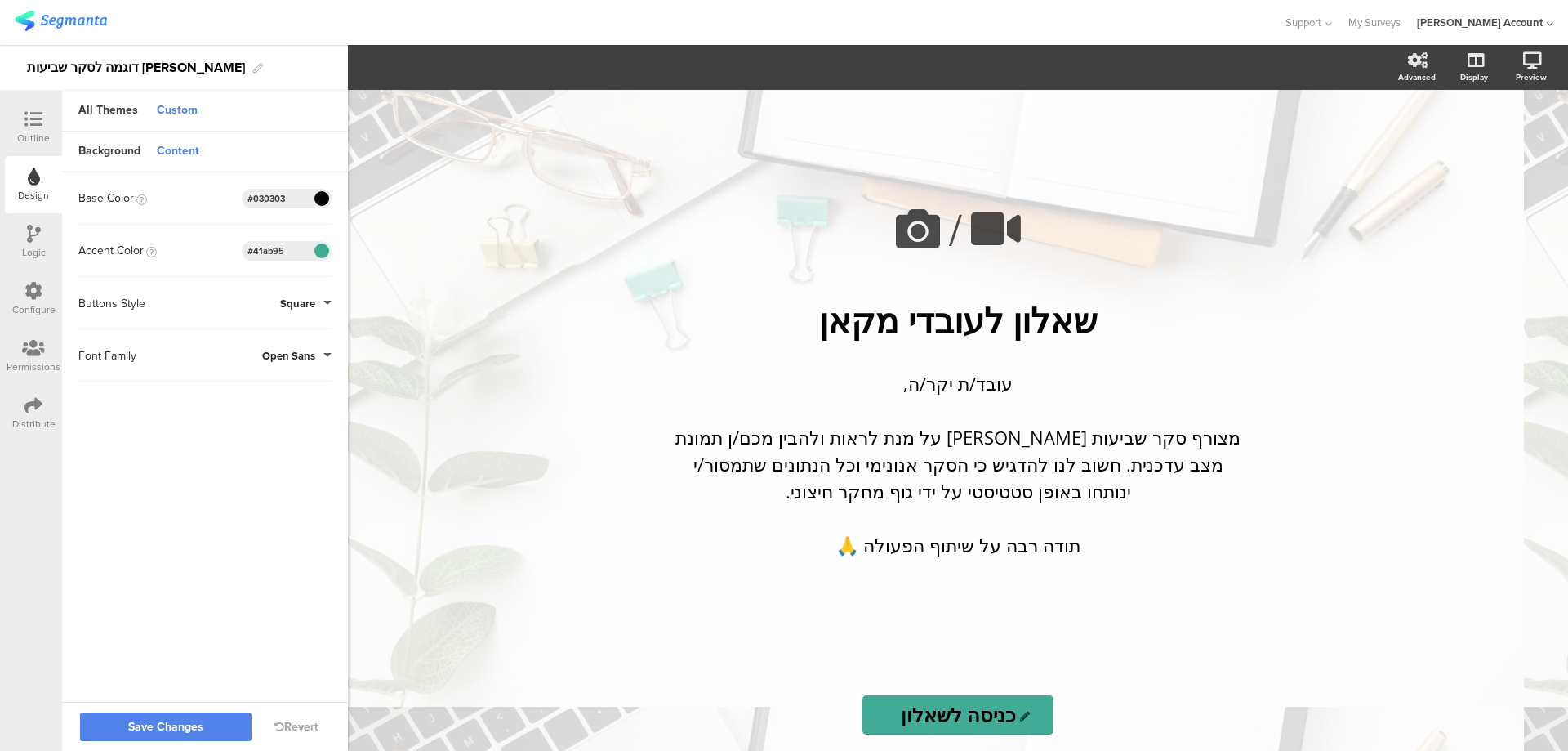
click at [319, 196] on span at bounding box center [321, 198] width 19 height 10
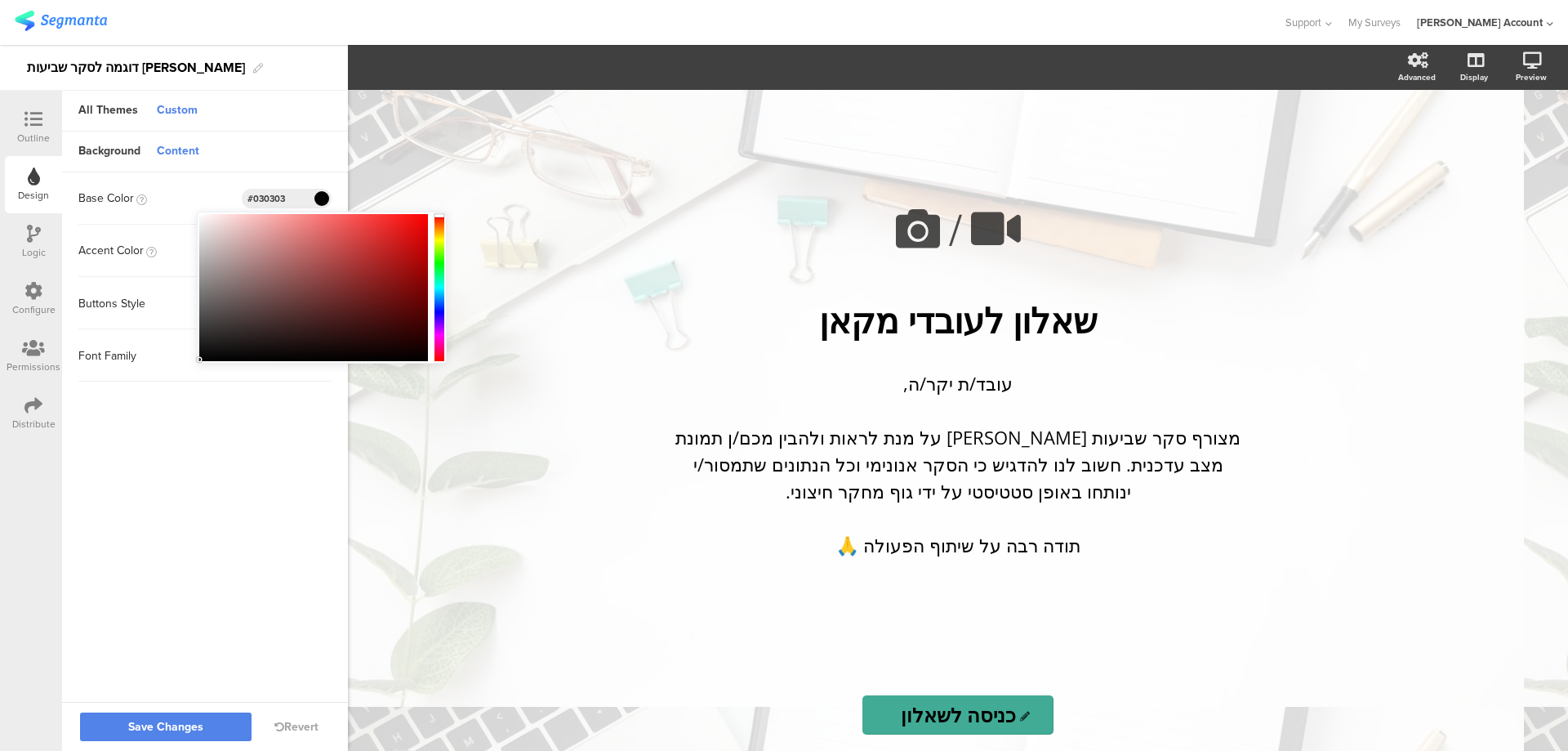
click at [201, 218] on div at bounding box center [313, 288] width 228 height 147
type input "#000000"
drag, startPoint x: 201, startPoint y: 218, endPoint x: 198, endPoint y: 363, distance: 145.0
click at [198, 363] on div "#000000 Clear OK" at bounding box center [322, 288] width 250 height 152
click at [192, 447] on sg-customize-design "Background Content Image Invalid URL or Upload File Layout Tiled Image Color Ty…" at bounding box center [204, 418] width 286 height 573
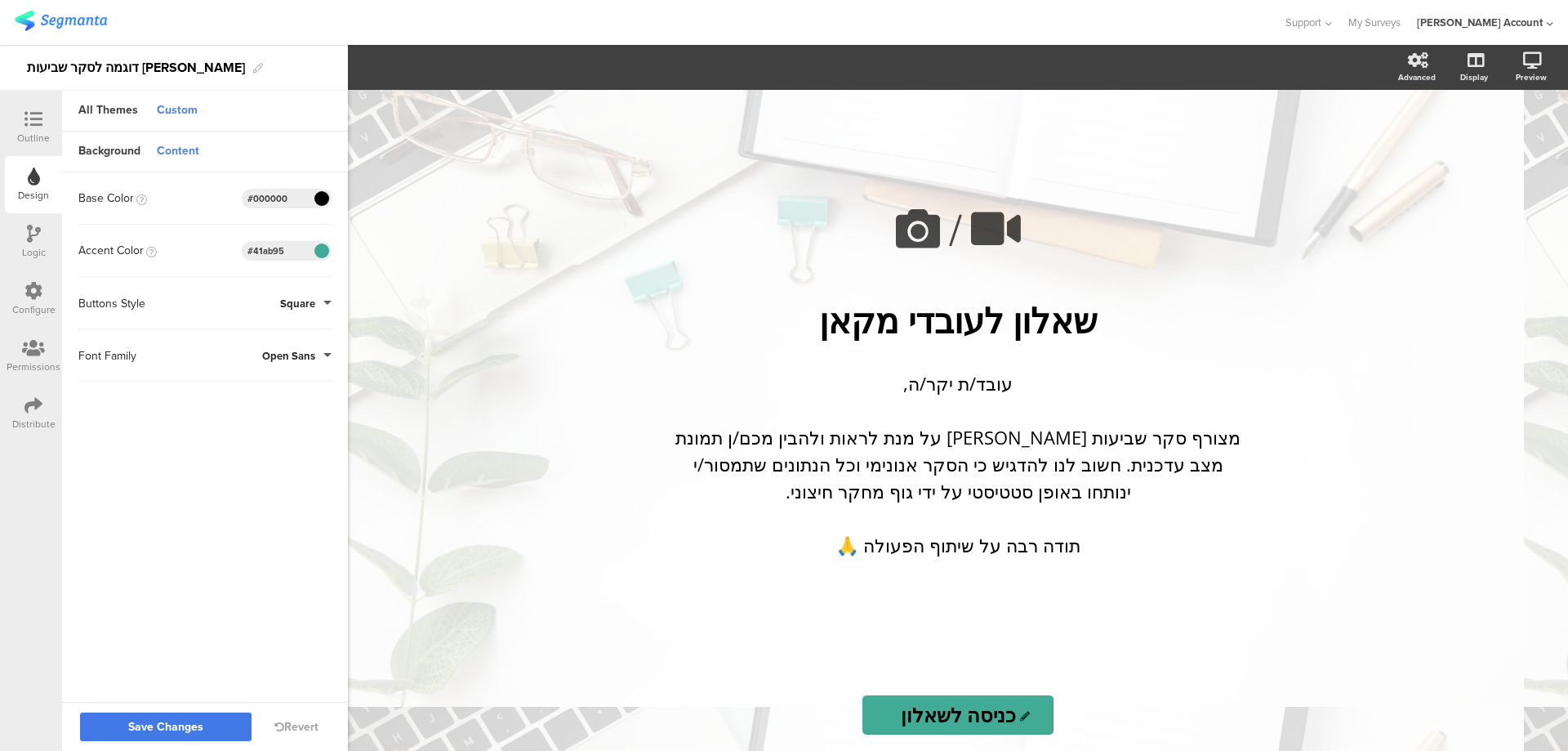
click at [181, 727] on span "Save Changes" at bounding box center [166, 727] width 75 height 0
click at [32, 113] on icon at bounding box center [33, 119] width 18 height 18
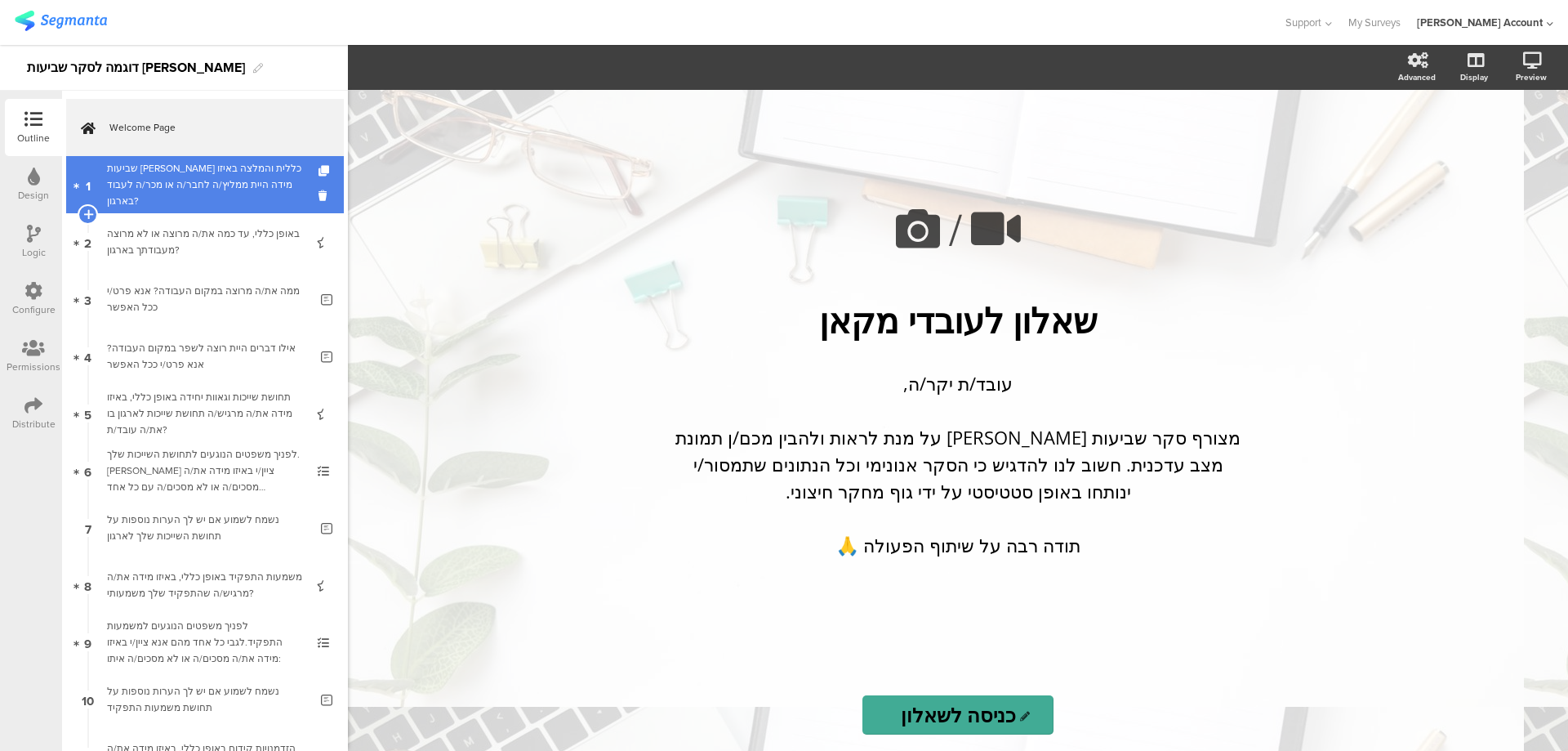
click at [182, 177] on div "שביעות רצון כללית והמלצה באיזו מידה היית ממליץ/ה לחבר/ה או מכר/ה לעבוד בארגון?" at bounding box center [204, 184] width 195 height 49
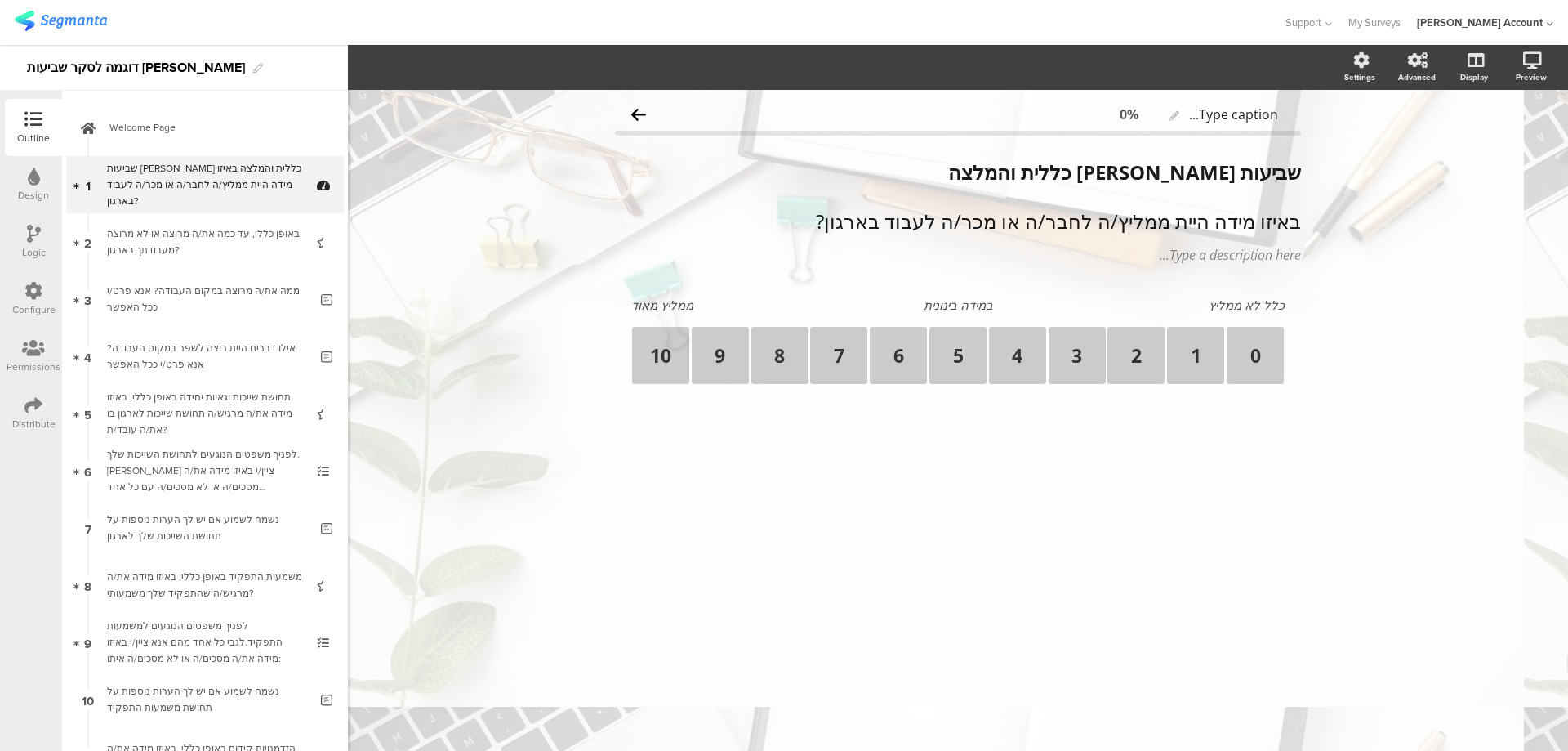
click at [32, 178] on icon at bounding box center [33, 177] width 12 height 18
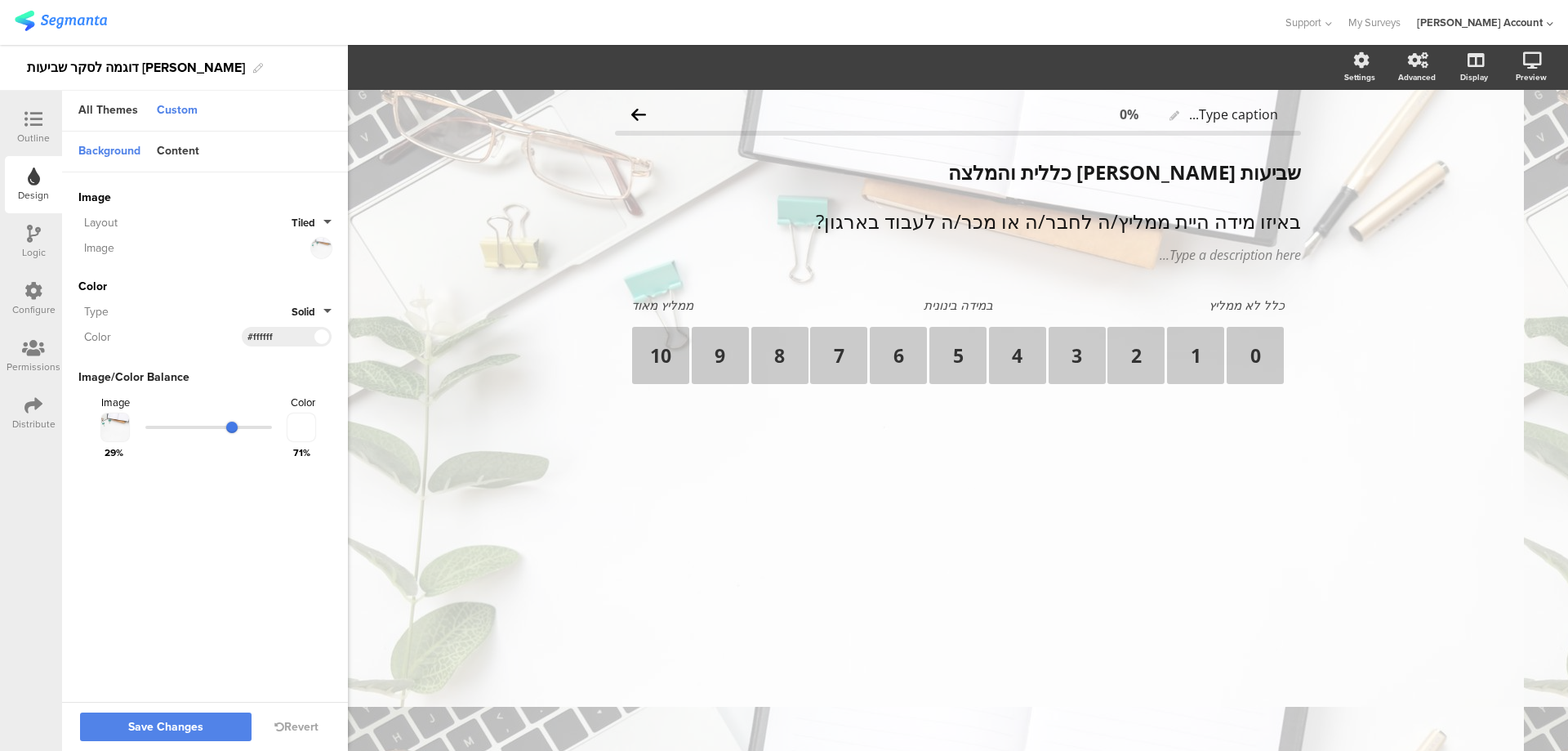
drag, startPoint x: 243, startPoint y: 428, endPoint x: 233, endPoint y: 428, distance: 10.0
click at [233, 428] on input "range" at bounding box center [208, 428] width 127 height 3
click at [202, 717] on button "Save Changes" at bounding box center [166, 727] width 172 height 28
click at [27, 118] on icon at bounding box center [33, 119] width 18 height 18
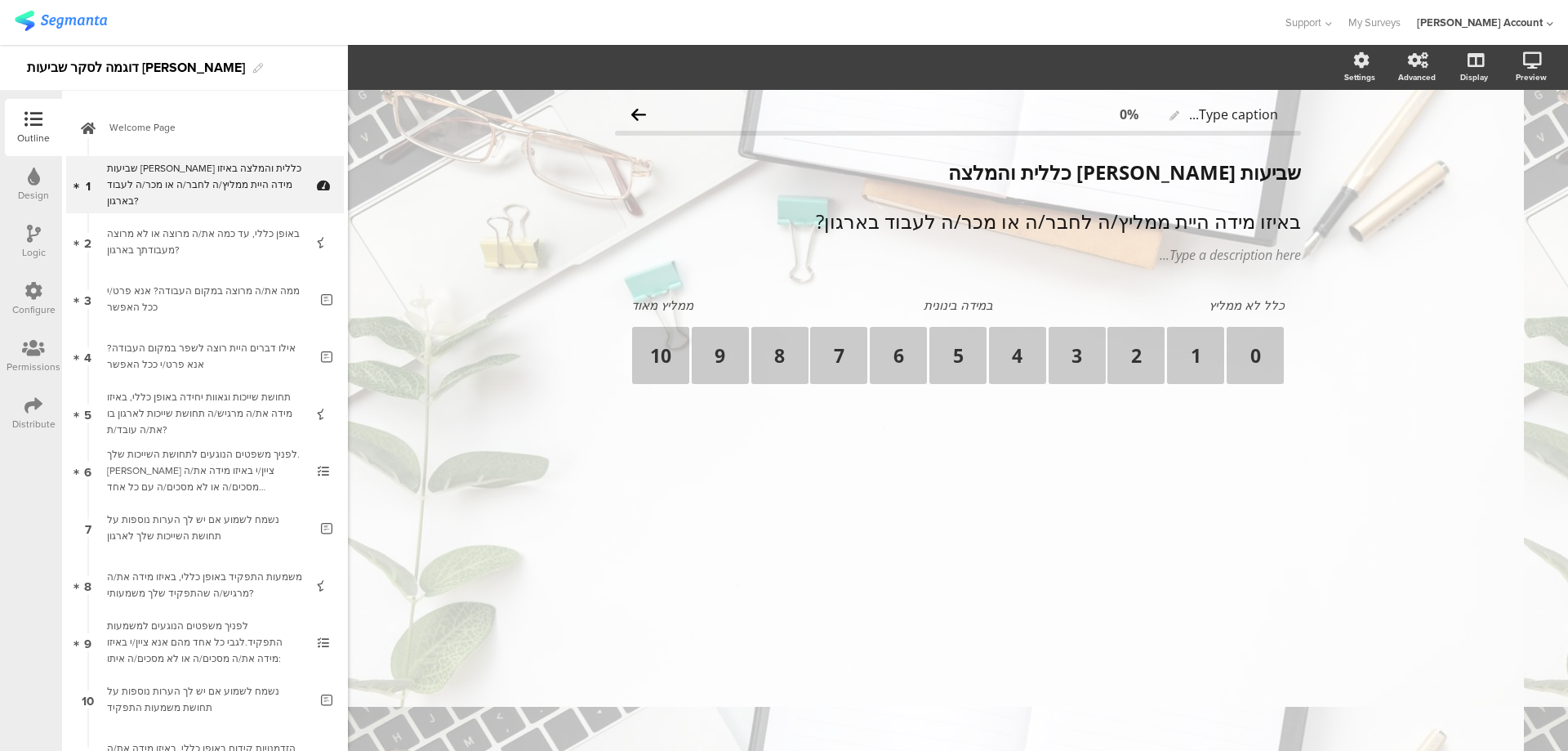
click at [37, 180] on icon at bounding box center [33, 177] width 12 height 18
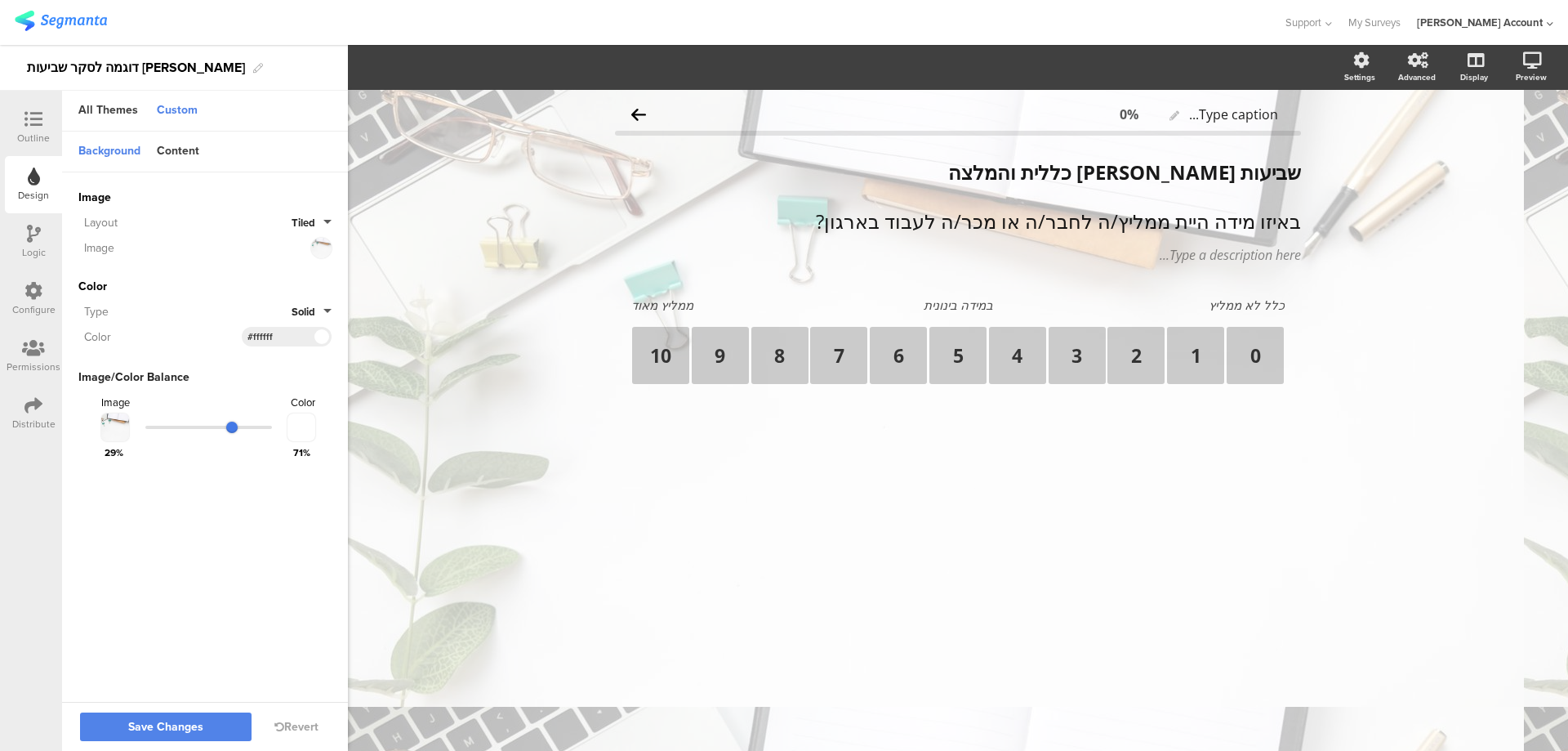
click at [239, 426] on input "range" at bounding box center [208, 428] width 127 height 3
drag, startPoint x: 237, startPoint y: 420, endPoint x: 247, endPoint y: 423, distance: 10.4
click at [247, 426] on input "range" at bounding box center [208, 428] width 127 height 3
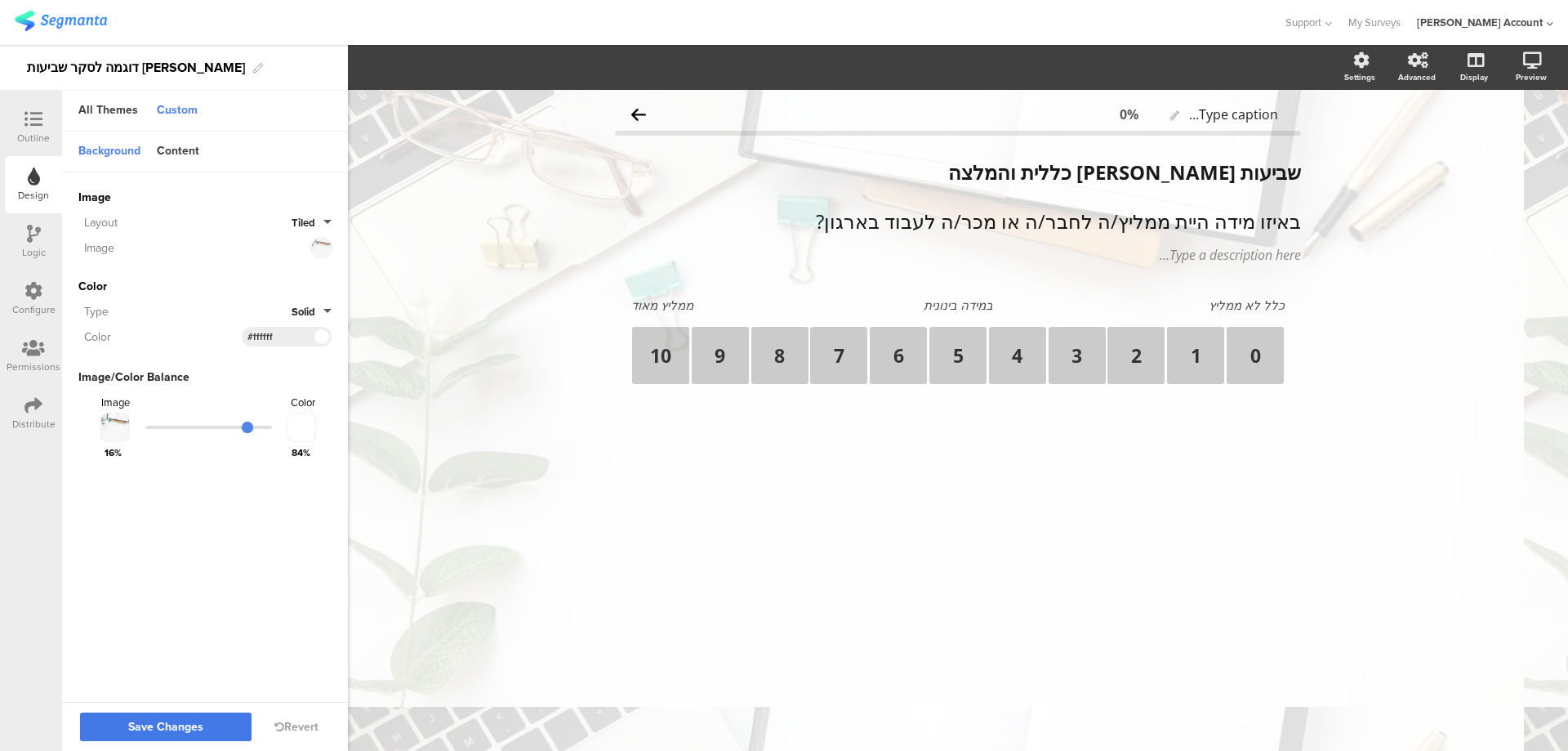
click at [168, 727] on span "Save Changes" at bounding box center [166, 727] width 75 height 0
click at [20, 118] on div at bounding box center [33, 120] width 32 height 21
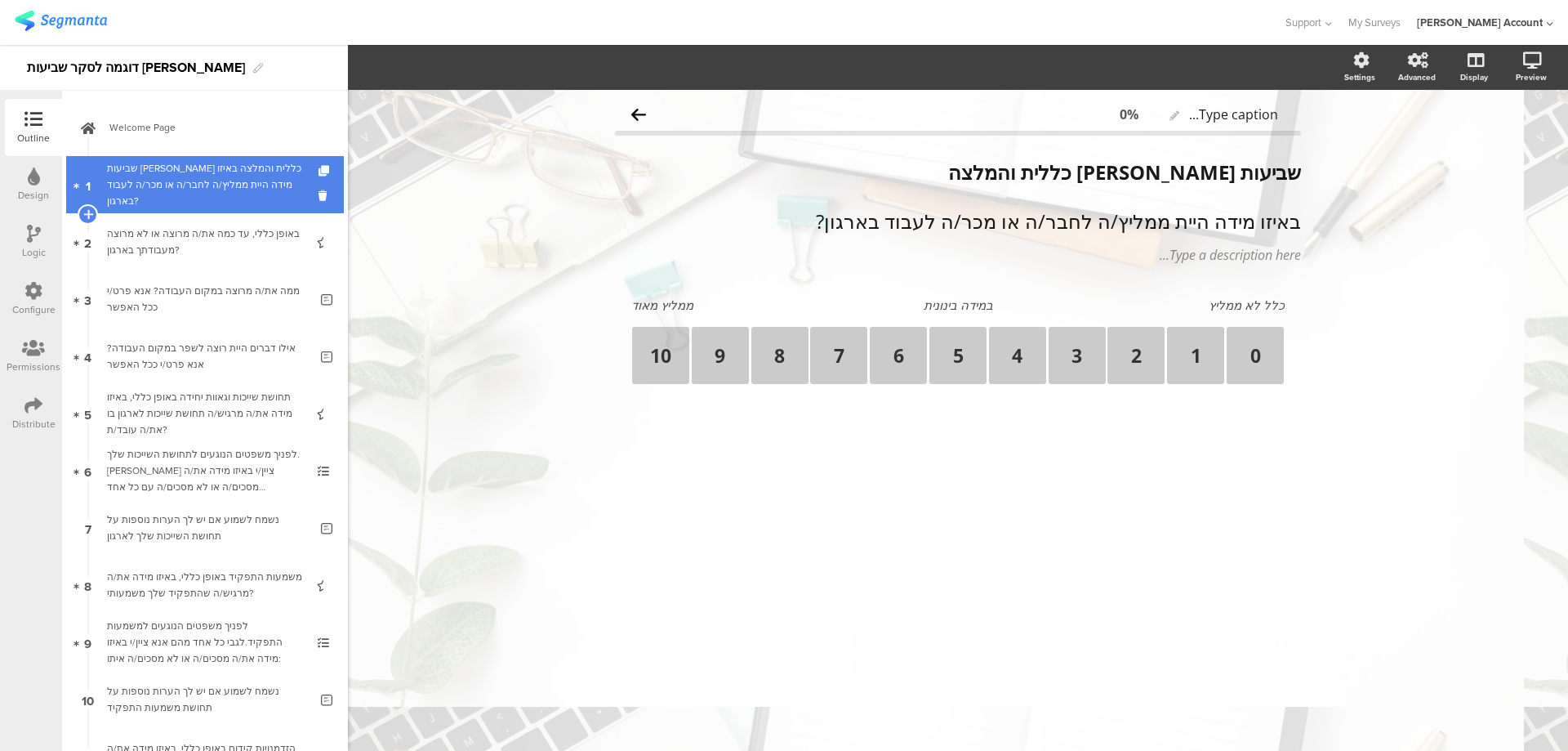
click at [207, 193] on div "שביעות רצון כללית והמלצה באיזו מידה היית ממליץ/ה לחבר/ה או מכר/ה לעבוד בארגון?" at bounding box center [204, 184] width 195 height 49
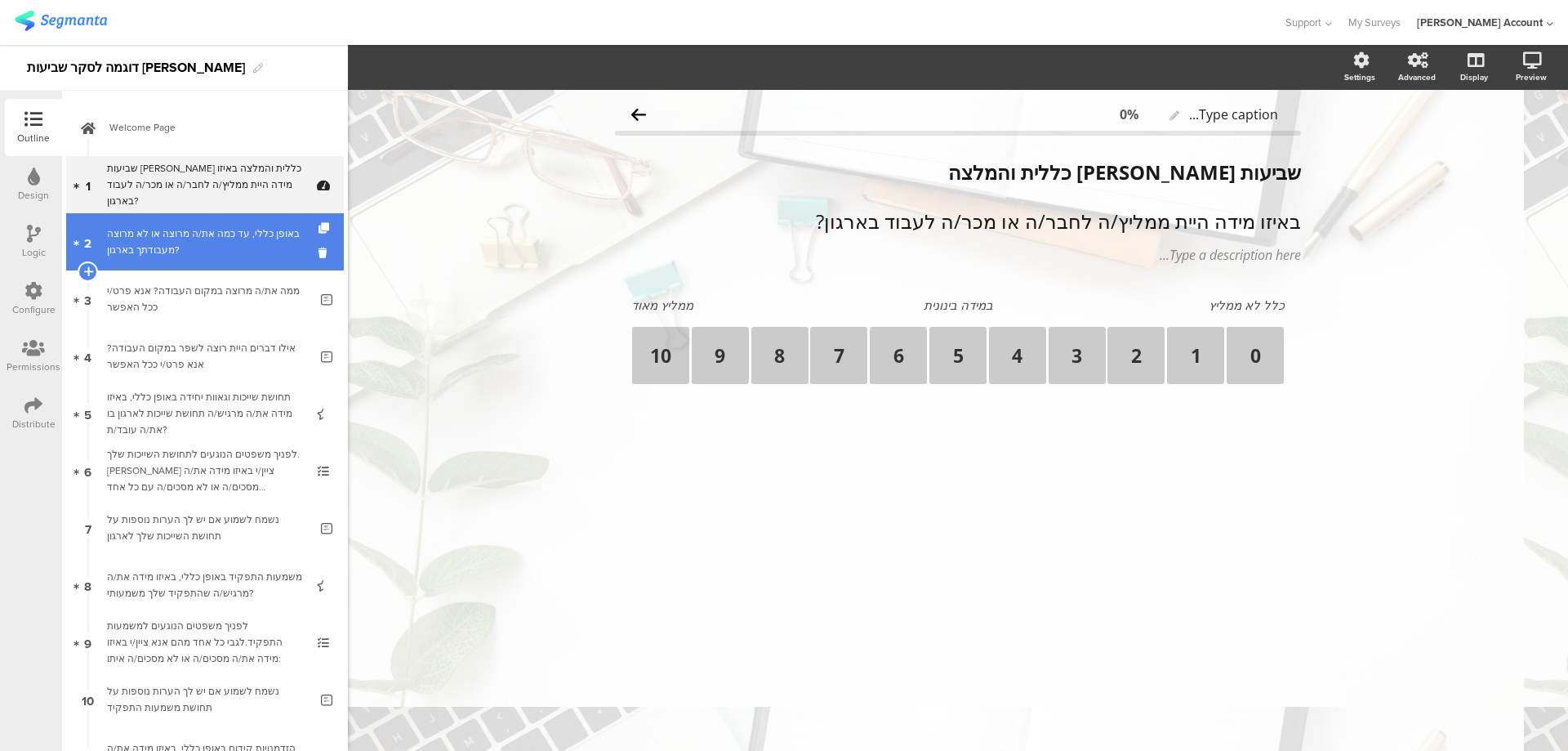
click at [213, 243] on div "באופן כללי, עד כמה את/ה מרוצה או לא מרוצה מעבודתך בארגון?" at bounding box center [204, 241] width 195 height 33
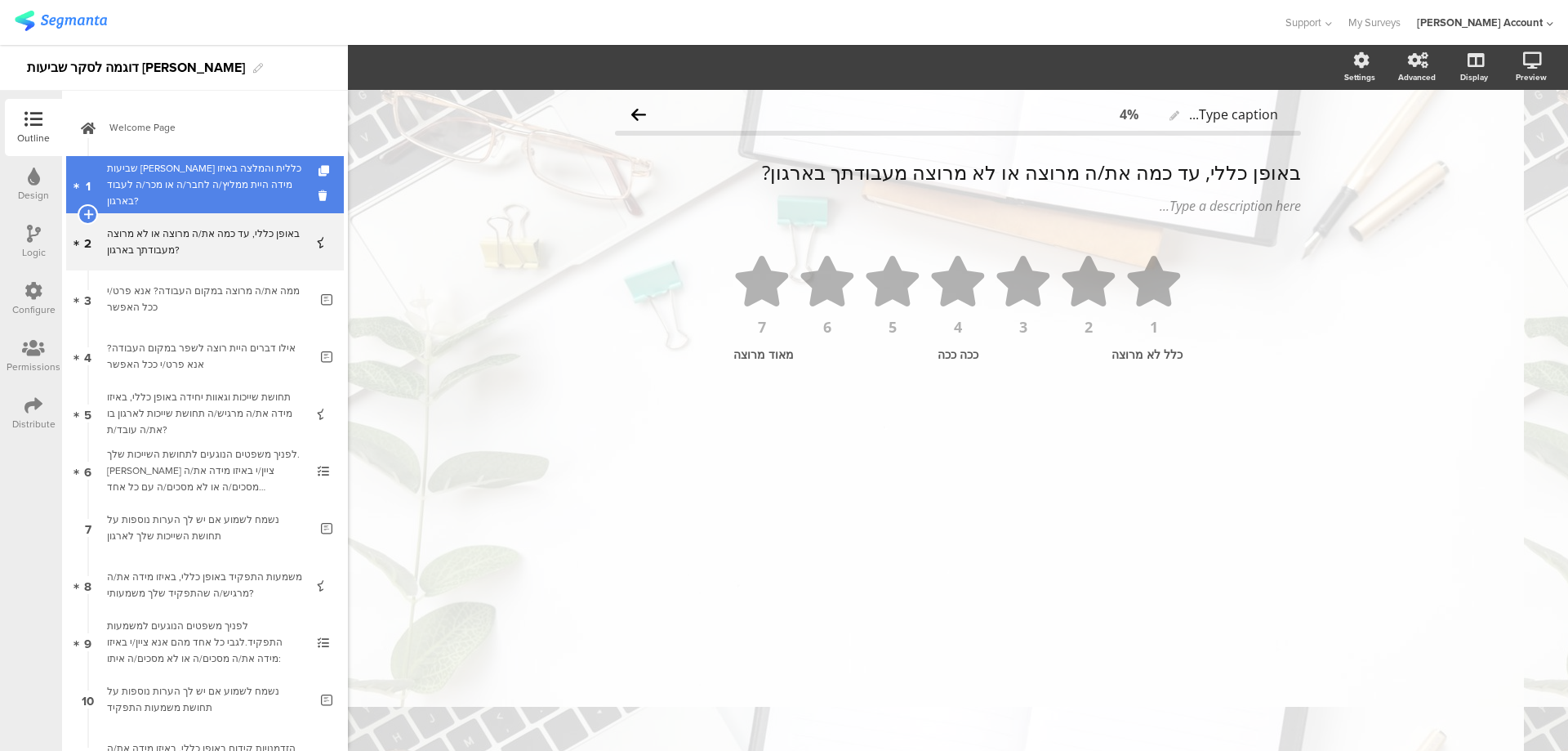
click at [207, 195] on div "שביעות רצון כללית והמלצה באיזו מידה היית ממליץ/ה לחבר/ה או מכר/ה לעבוד בארגון?" at bounding box center [204, 184] width 195 height 49
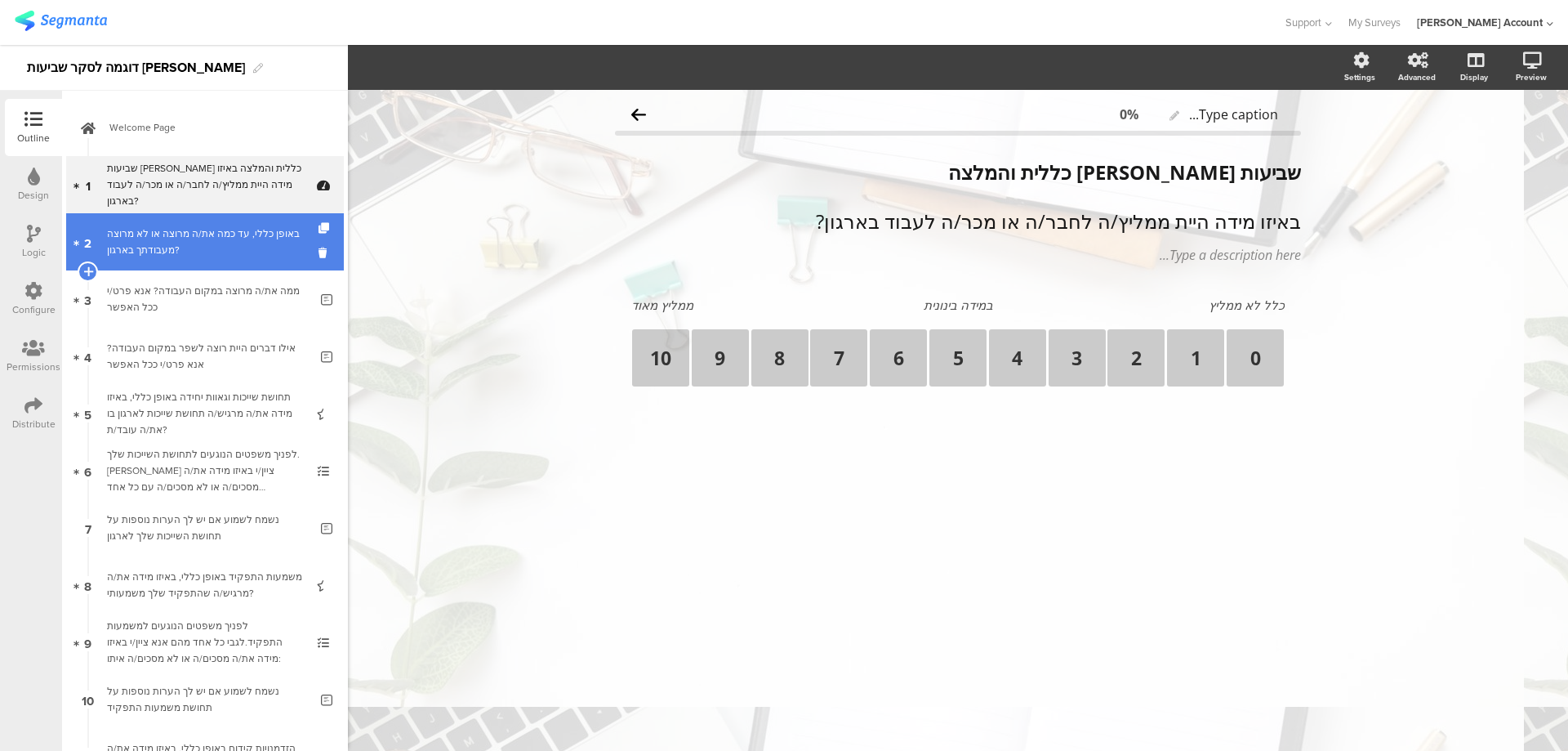
click at [232, 243] on div "באופן כללי, עד כמה את/ה מרוצה או לא מרוצה מעבודתך בארגון?" at bounding box center [204, 241] width 195 height 33
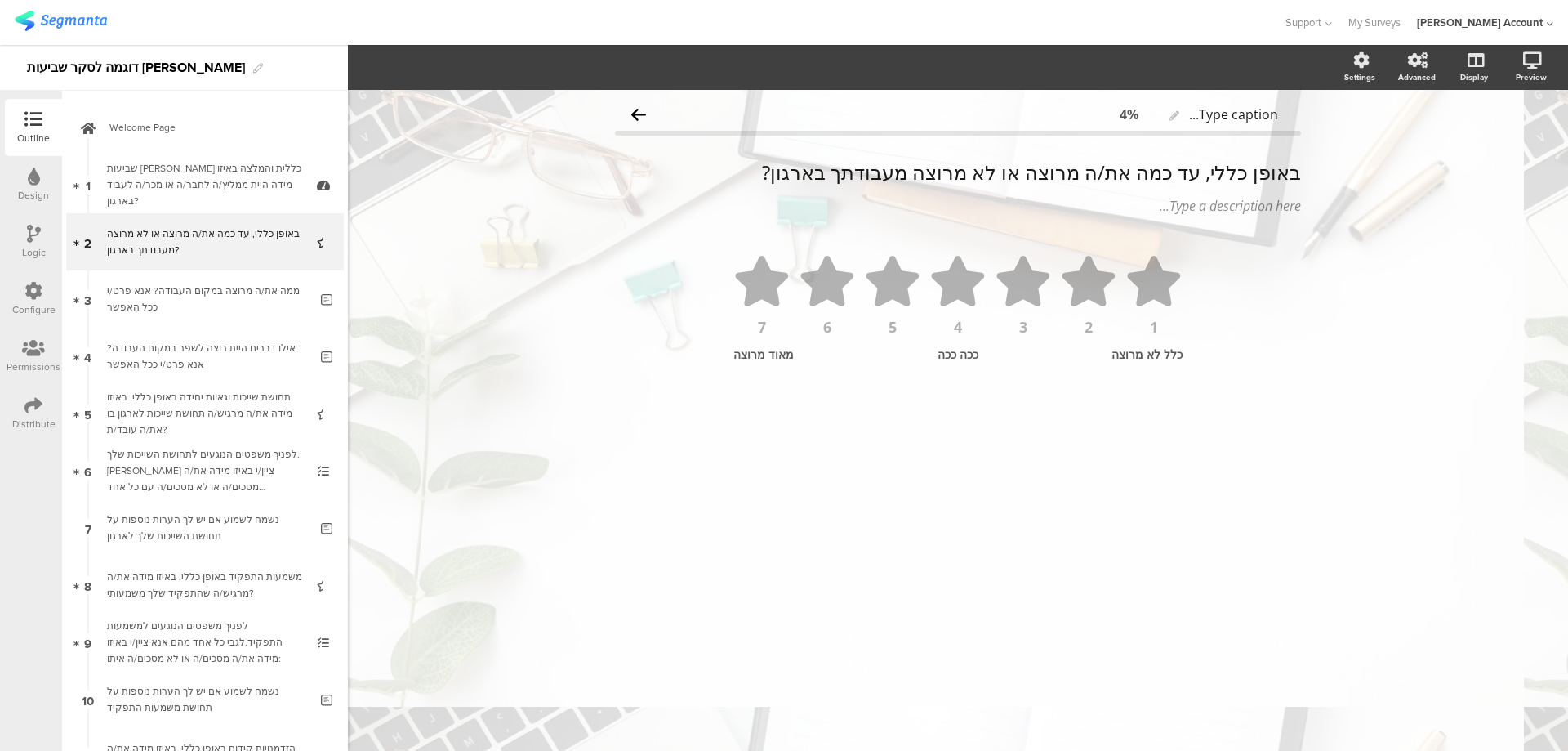
click at [22, 176] on div "Design" at bounding box center [33, 184] width 57 height 58
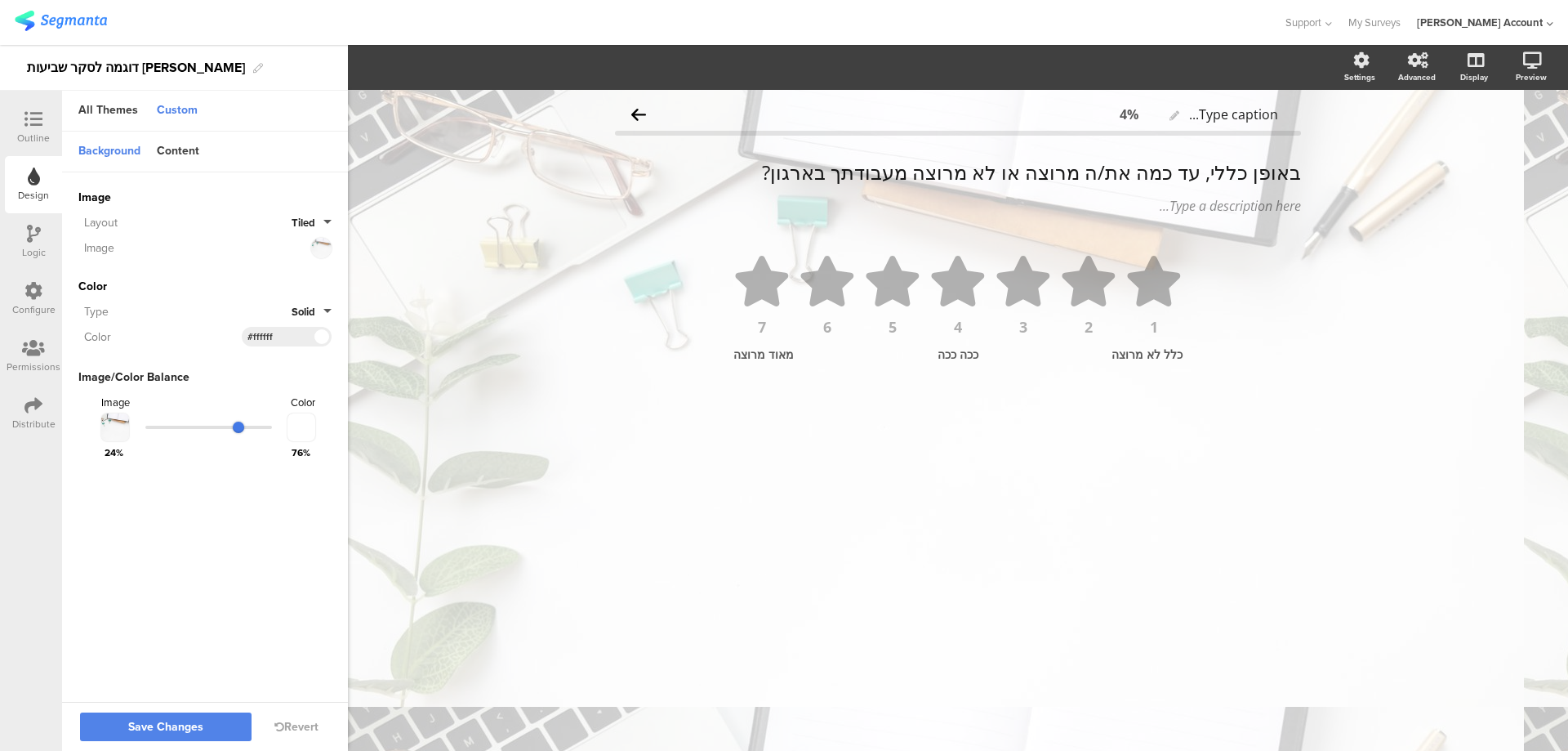
click at [238, 426] on input "range" at bounding box center [208, 428] width 127 height 3
click at [197, 727] on span "Save Changes" at bounding box center [166, 727] width 75 height 0
click at [112, 147] on div "Background" at bounding box center [109, 152] width 78 height 28
click at [32, 126] on icon at bounding box center [33, 119] width 18 height 18
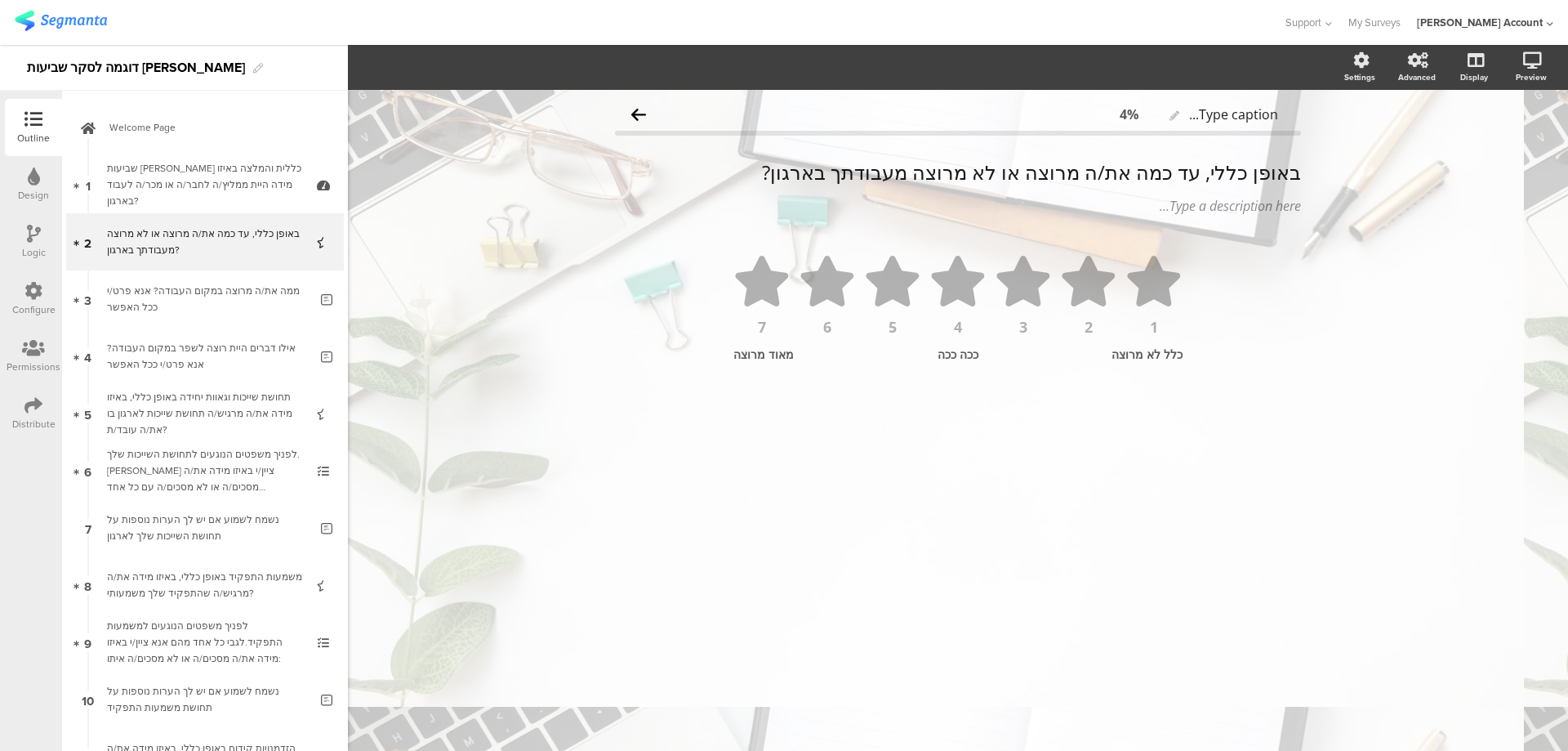
click at [33, 183] on icon at bounding box center [33, 177] width 12 height 18
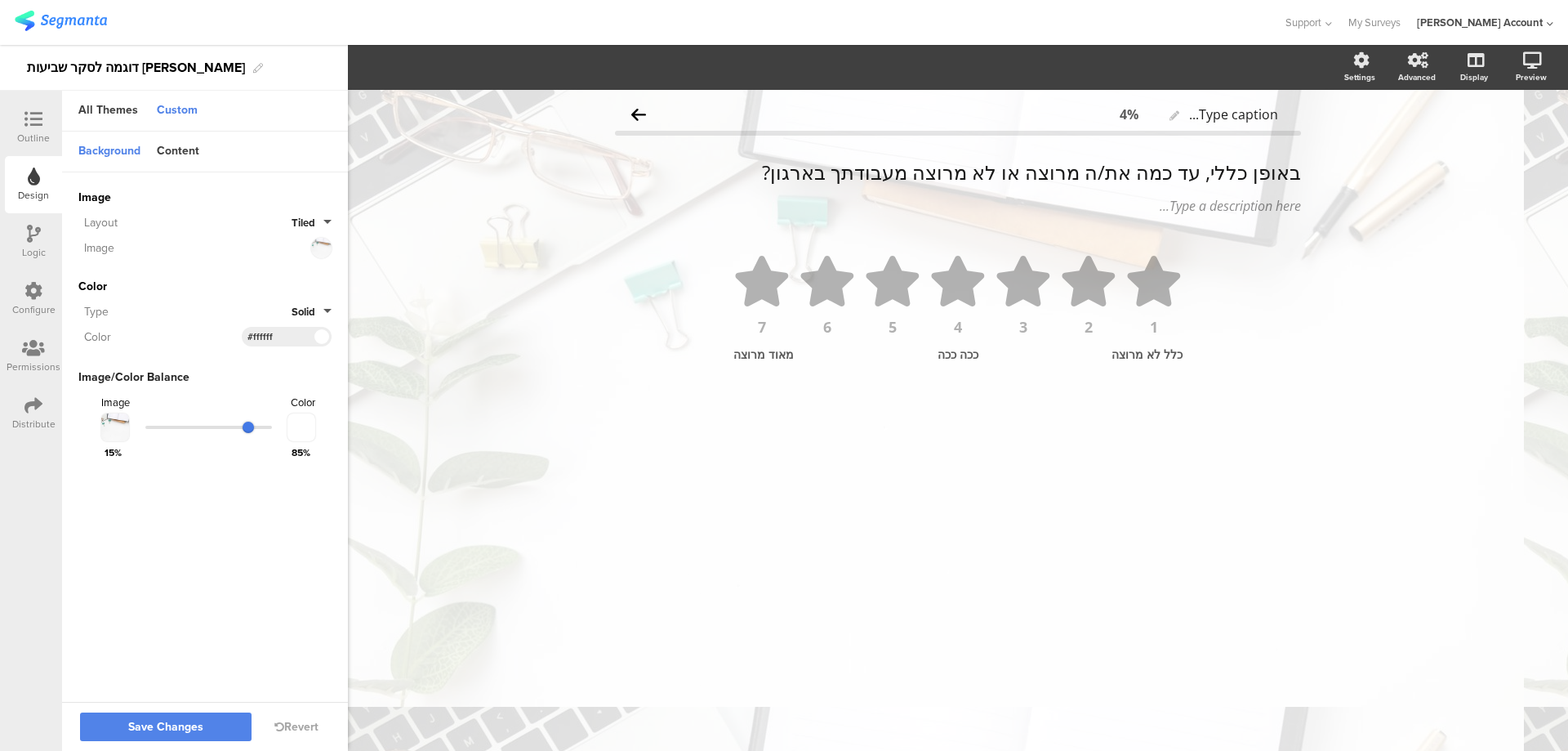
drag, startPoint x: 237, startPoint y: 424, endPoint x: 249, endPoint y: 424, distance: 12.0
click at [249, 426] on input "range" at bounding box center [208, 428] width 127 height 3
click at [197, 727] on span "Save Changes" at bounding box center [166, 727] width 75 height 0
click at [45, 111] on div at bounding box center [33, 120] width 32 height 21
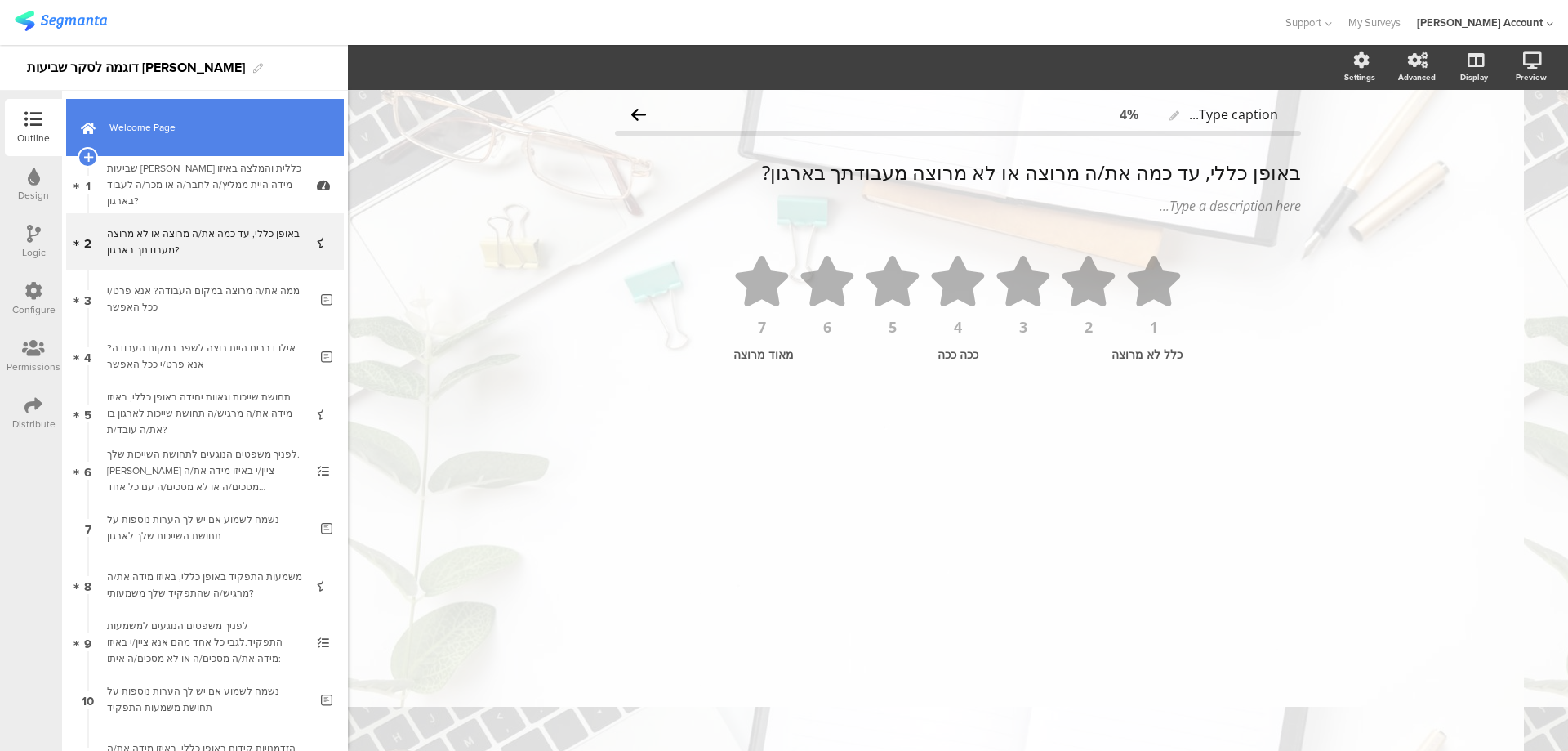
click at [170, 136] on link "Welcome Page" at bounding box center [204, 128] width 277 height 58
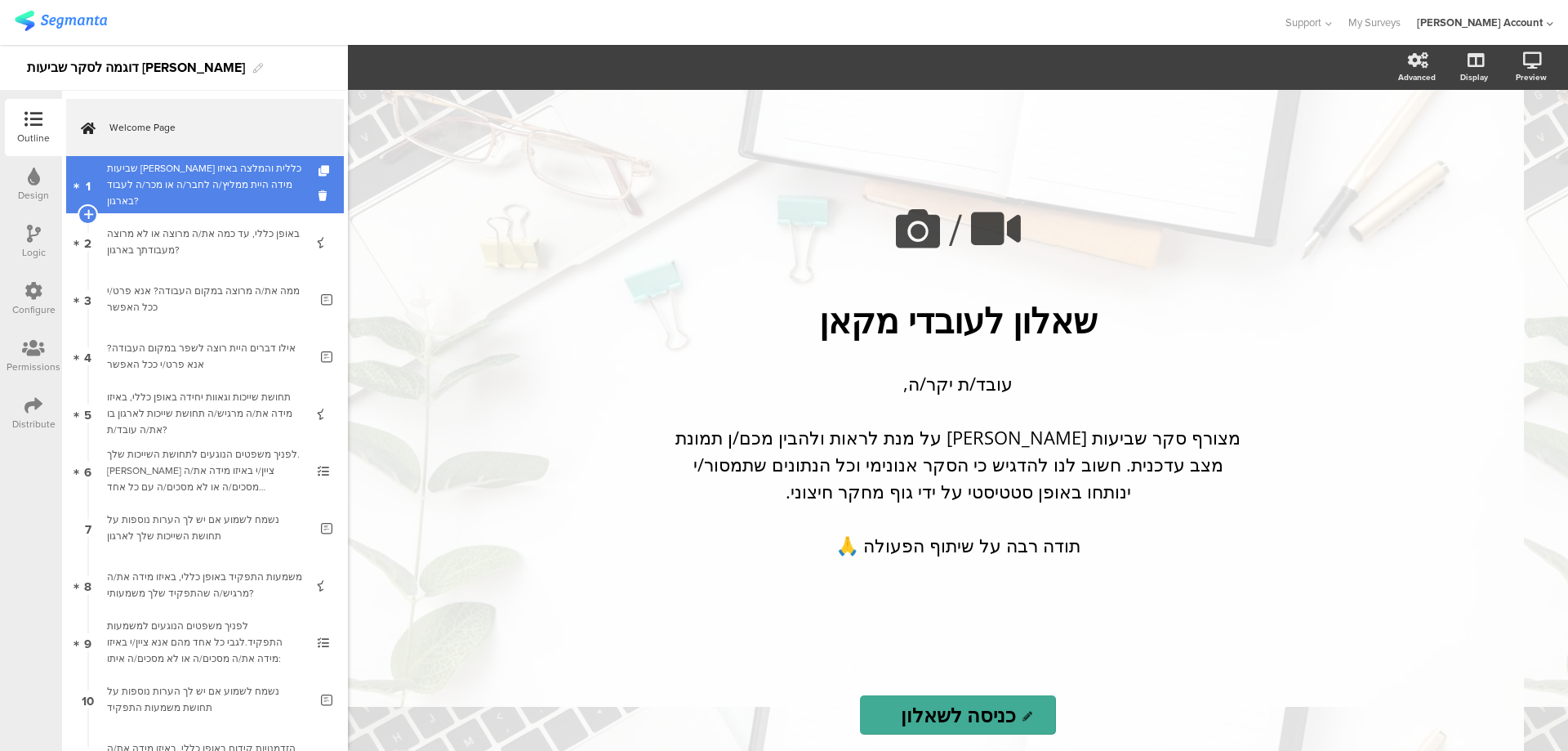
click at [194, 193] on div "שביעות רצון כללית והמלצה באיזו מידה היית ממליץ/ה לחבר/ה או מכר/ה לעבוד בארגון?" at bounding box center [204, 184] width 195 height 49
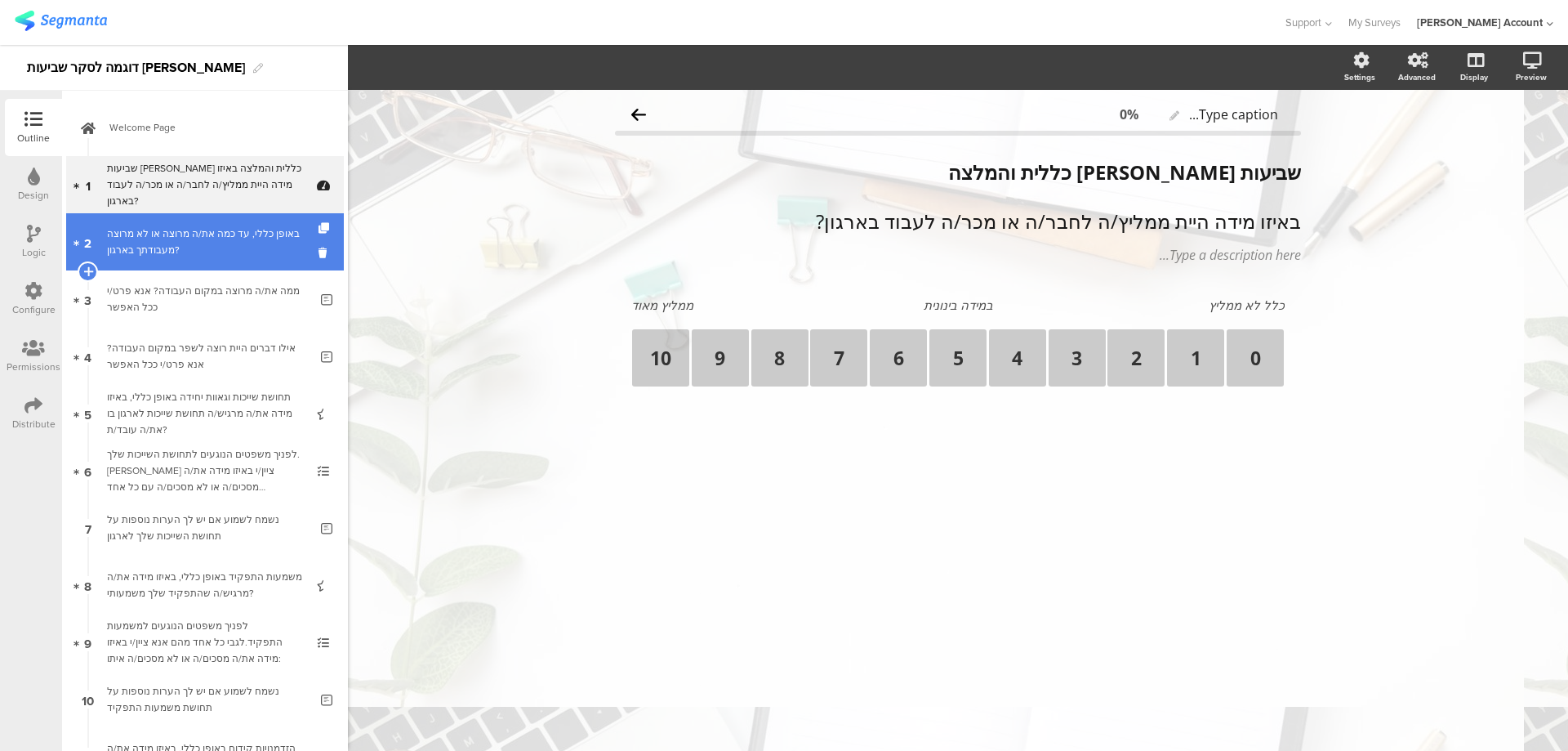
click at [193, 240] on div "באופן כללי, עד כמה את/ה מרוצה או לא מרוצה מעבודתך בארגון?" at bounding box center [204, 241] width 195 height 33
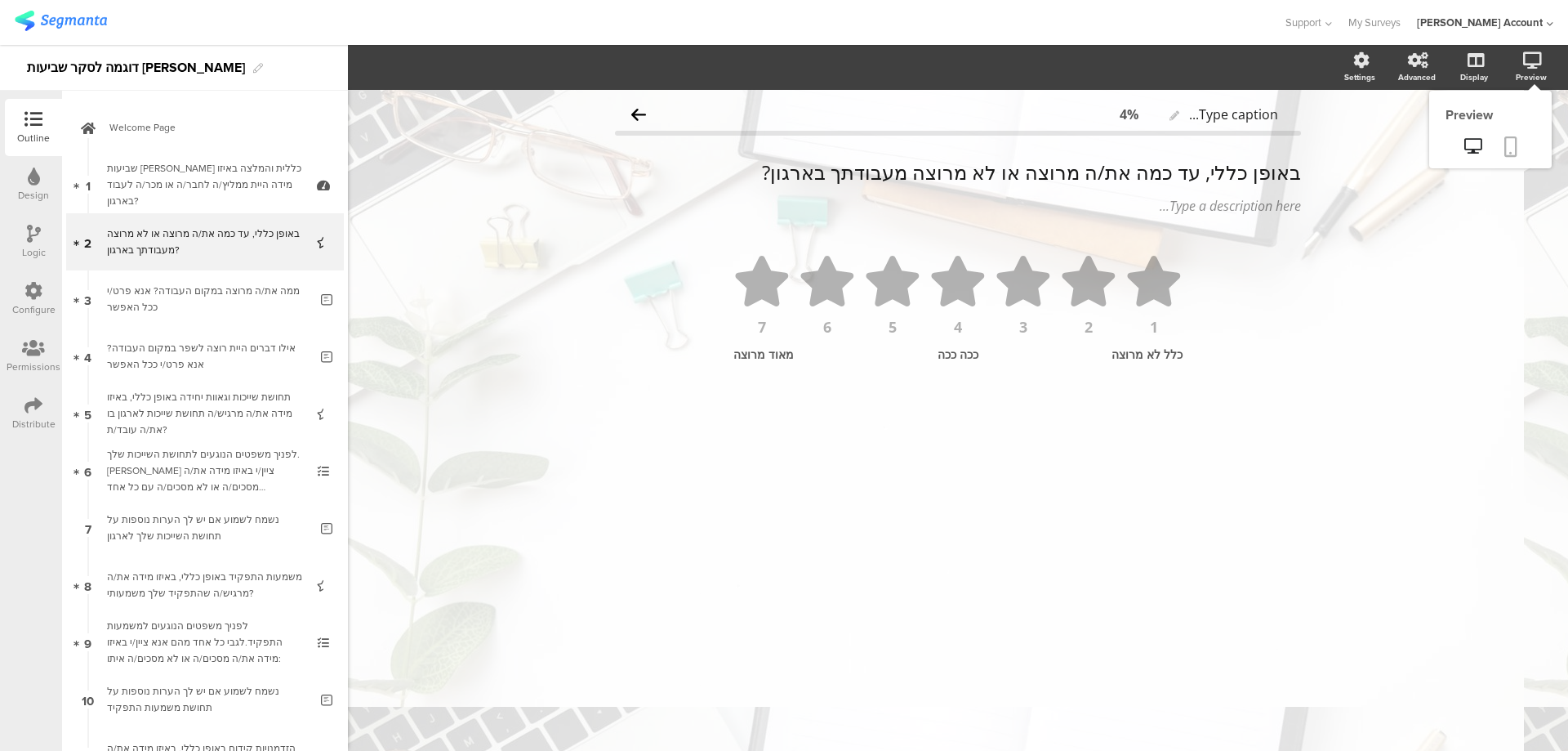
click at [1515, 142] on icon at bounding box center [1511, 147] width 13 height 21
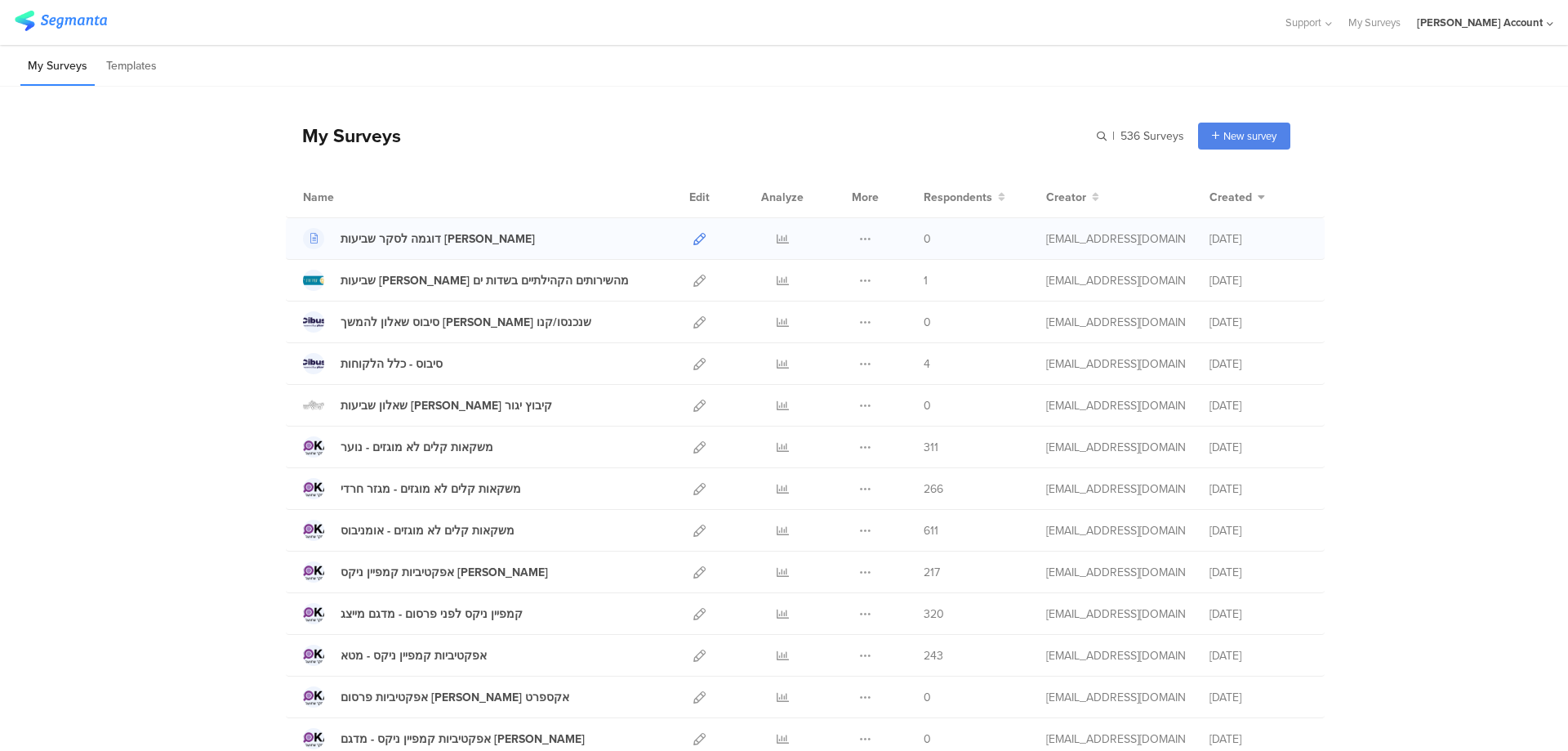
click at [693, 238] on icon at bounding box center [699, 238] width 12 height 13
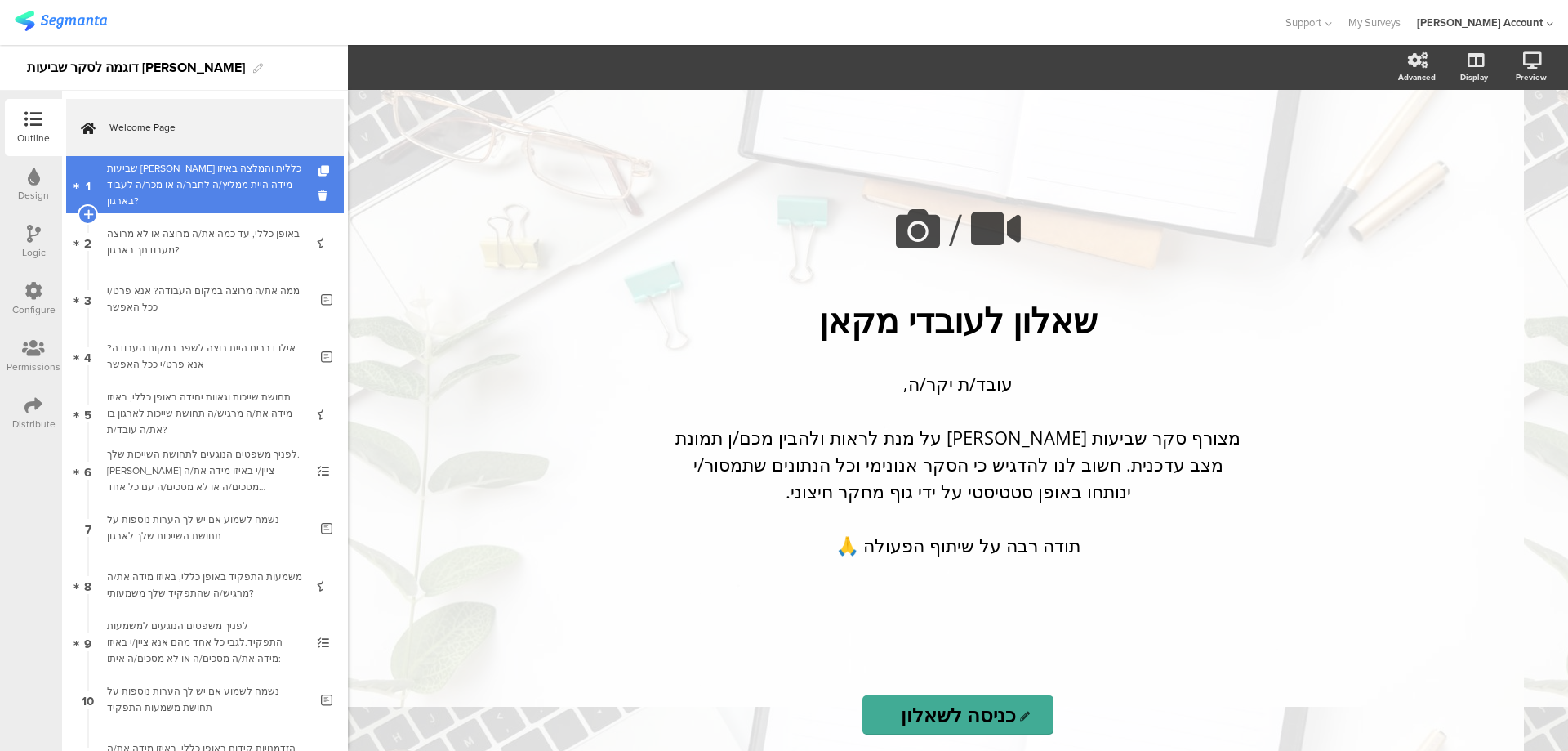
click at [212, 184] on div "שביעות [PERSON_NAME] כללית והמלצה באיזו מידה היית ממליץ/ה לחבר/ה או מכר/ה לעבוד…" at bounding box center [204, 184] width 195 height 49
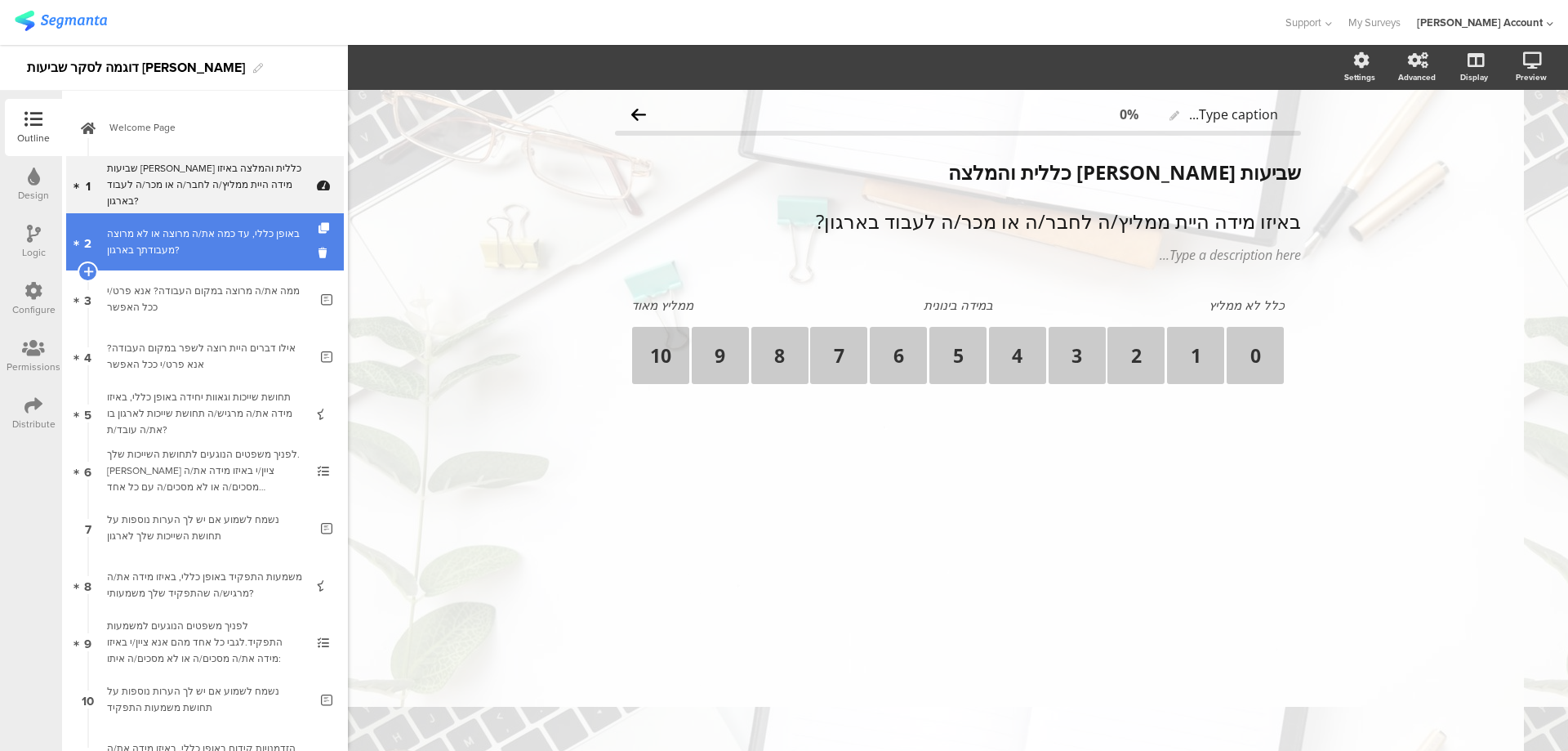
click at [212, 225] on div "באופן כללי, עד כמה את/ה מרוצה או לא מרוצה מעבודתך בארגון?" at bounding box center [204, 241] width 195 height 33
